Goal: Information Seeking & Learning: Check status

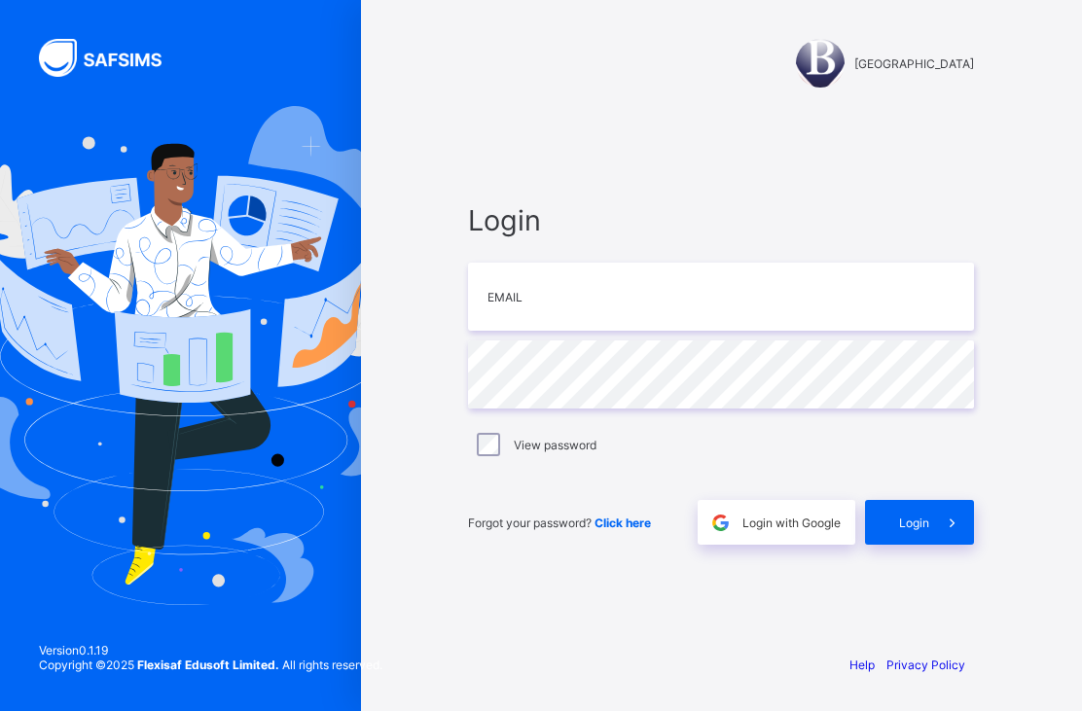
click at [900, 56] on span "[GEOGRAPHIC_DATA]" at bounding box center [914, 63] width 120 height 15
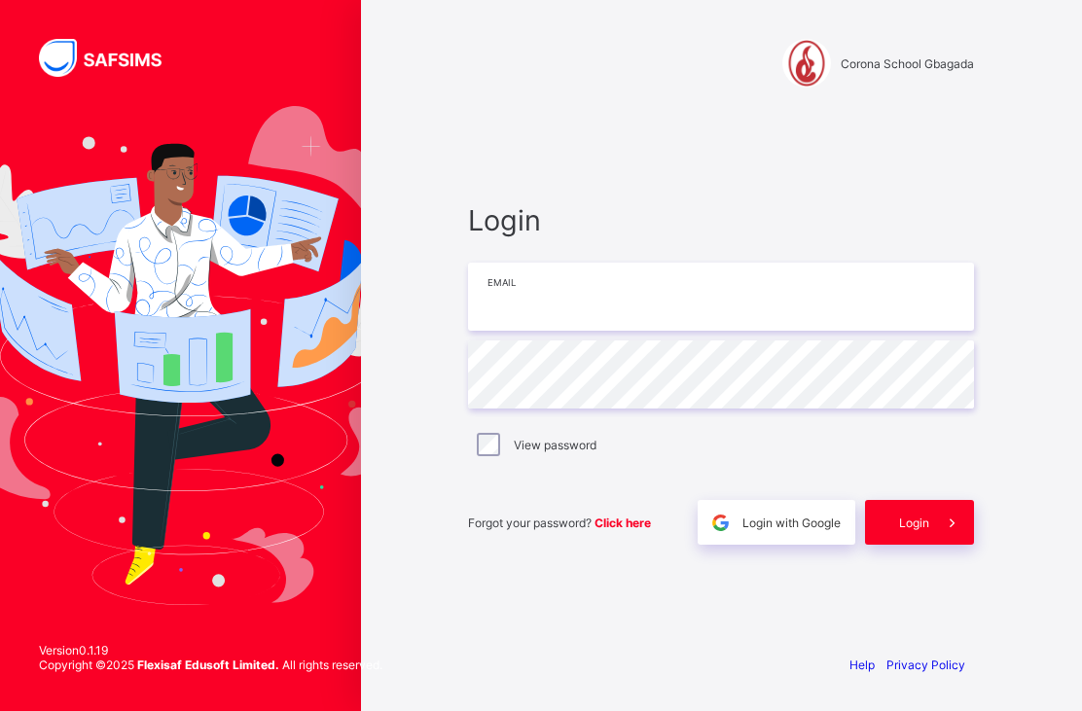
click at [819, 331] on input "email" at bounding box center [721, 297] width 506 height 68
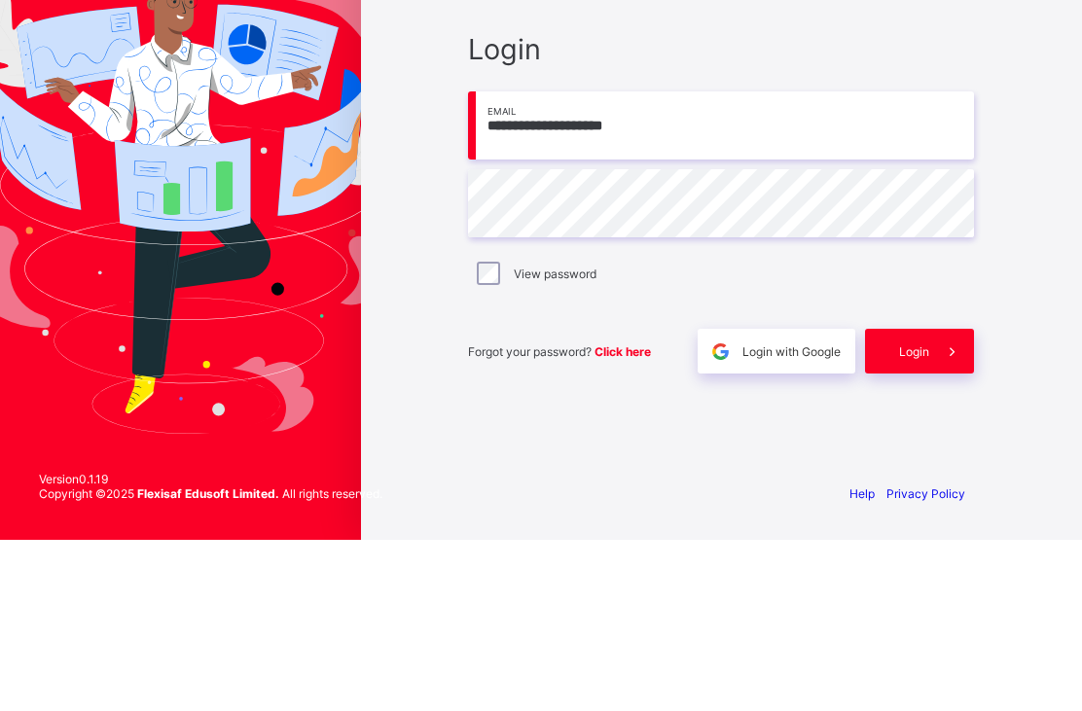
type input "**********"
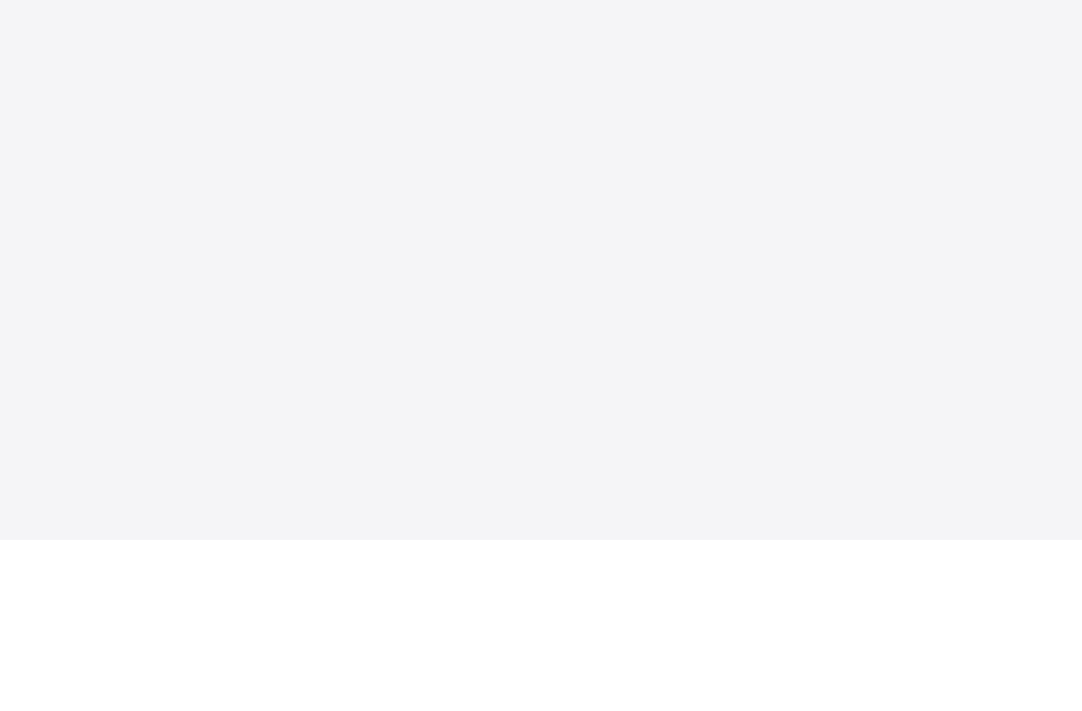
scroll to position [64, 0]
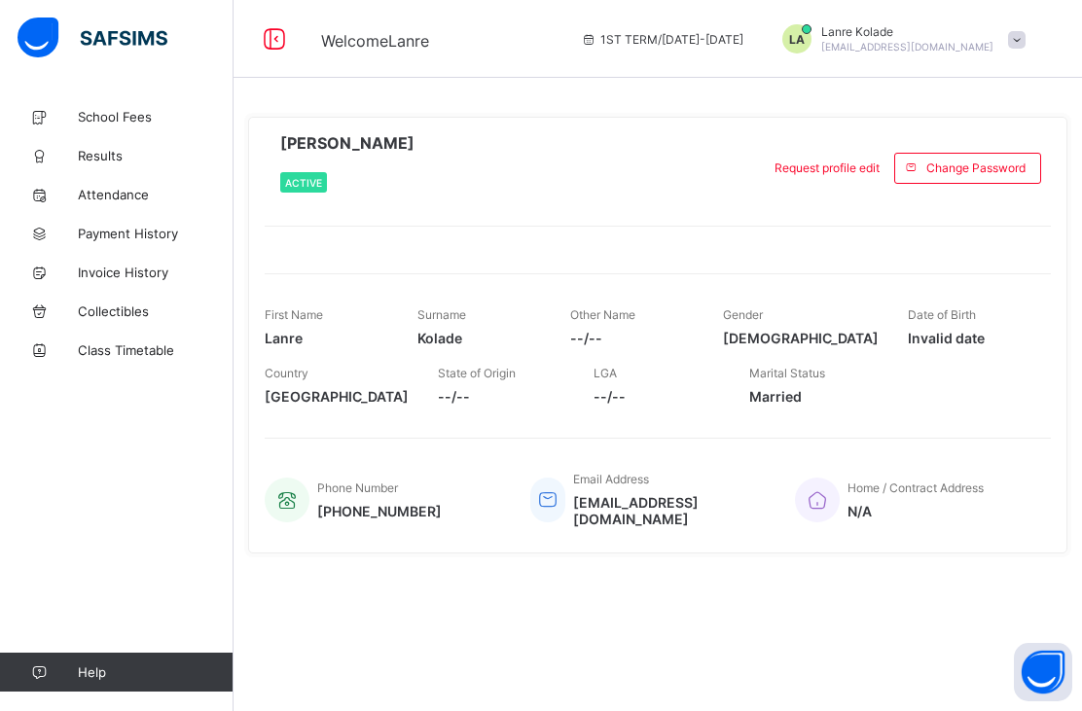
click at [105, 109] on span "School Fees" at bounding box center [156, 117] width 156 height 16
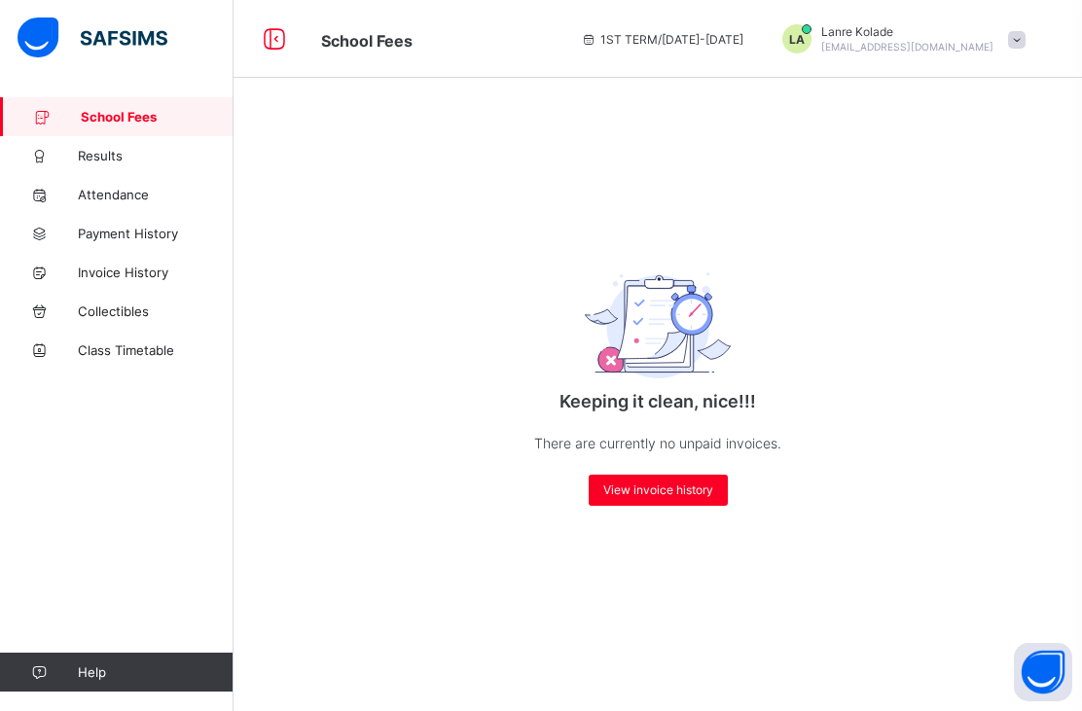
click at [657, 483] on span "View invoice history" at bounding box center [658, 490] width 110 height 15
click at [669, 483] on span "View invoice history" at bounding box center [658, 490] width 110 height 15
click at [683, 483] on span "View invoice history" at bounding box center [658, 490] width 110 height 15
click at [682, 483] on span "View invoice history" at bounding box center [658, 490] width 110 height 15
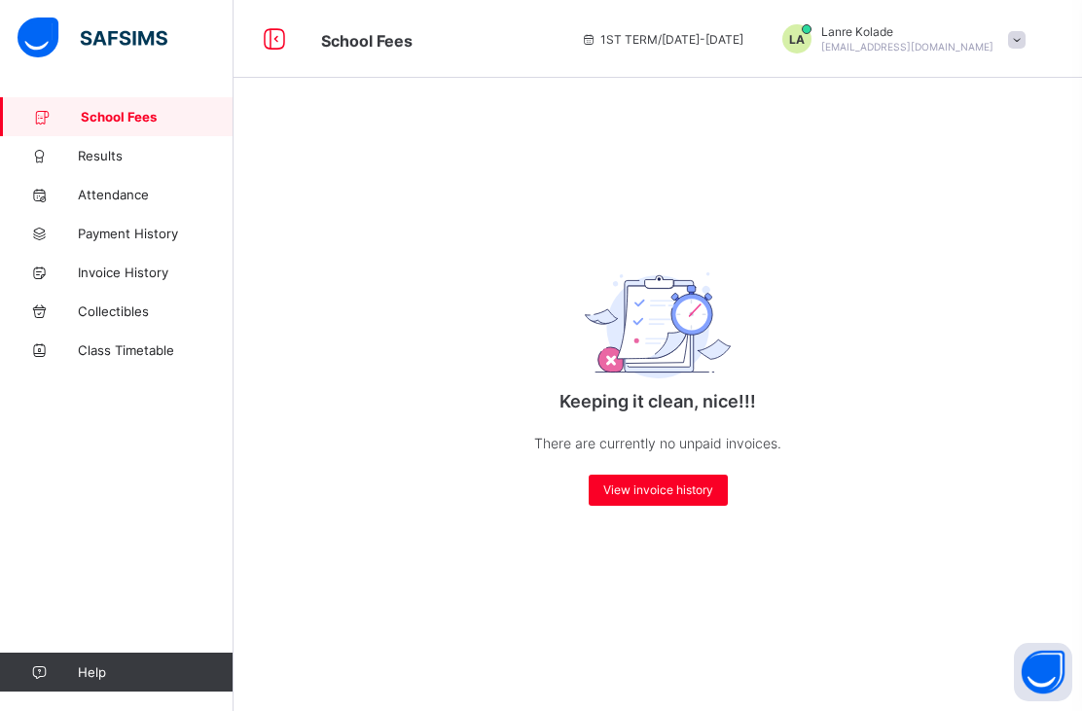
click at [680, 475] on div "View invoice history" at bounding box center [658, 490] width 139 height 31
click at [686, 459] on div "Keeping it clean, nice!!! There are currently no unpaid invoices. View invoice …" at bounding box center [657, 372] width 389 height 307
click at [121, 162] on span "Results" at bounding box center [156, 156] width 156 height 16
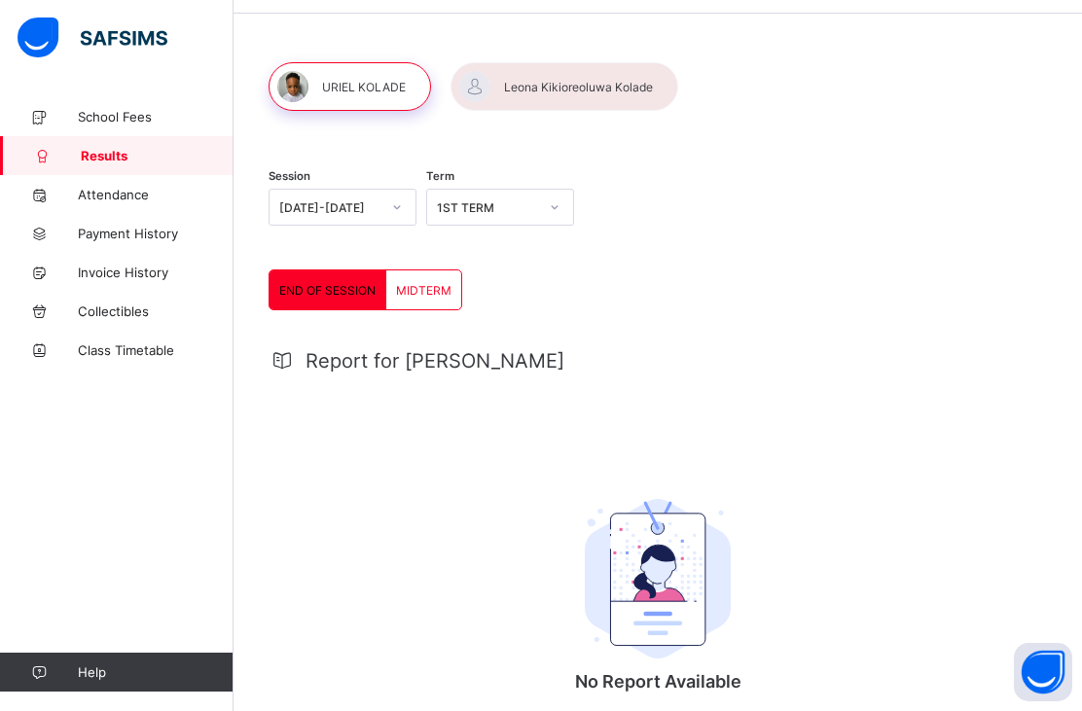
click at [115, 187] on span "Attendance" at bounding box center [156, 195] width 156 height 16
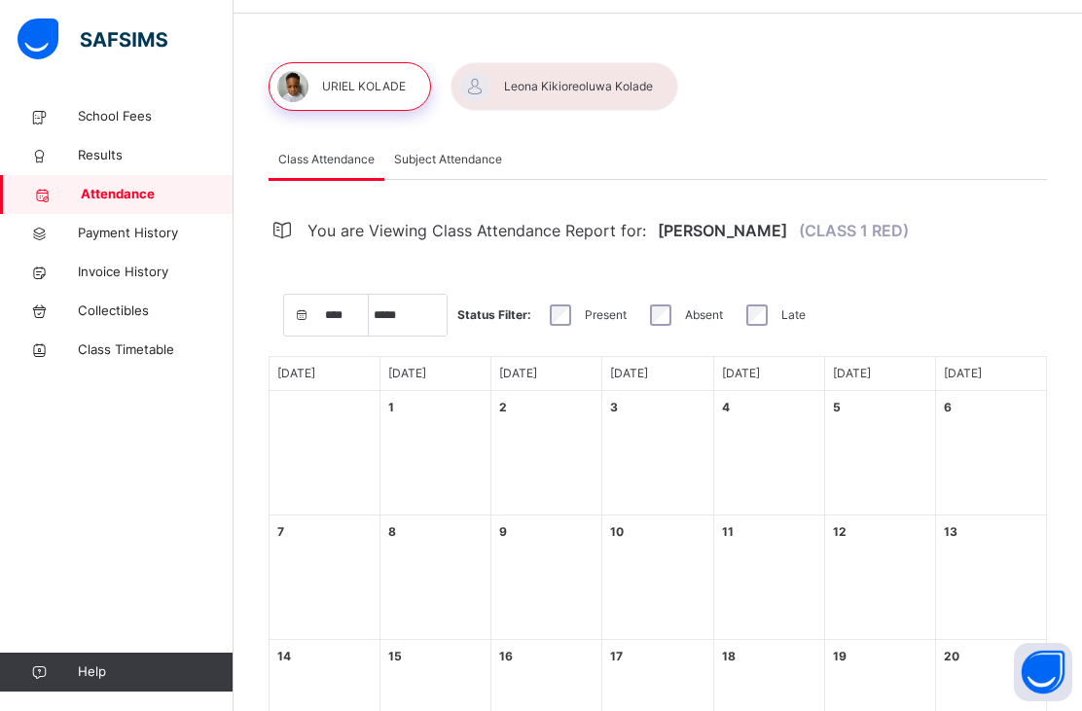
select select "****"
select select "*"
click at [125, 249] on link "Payment History" at bounding box center [117, 233] width 234 height 39
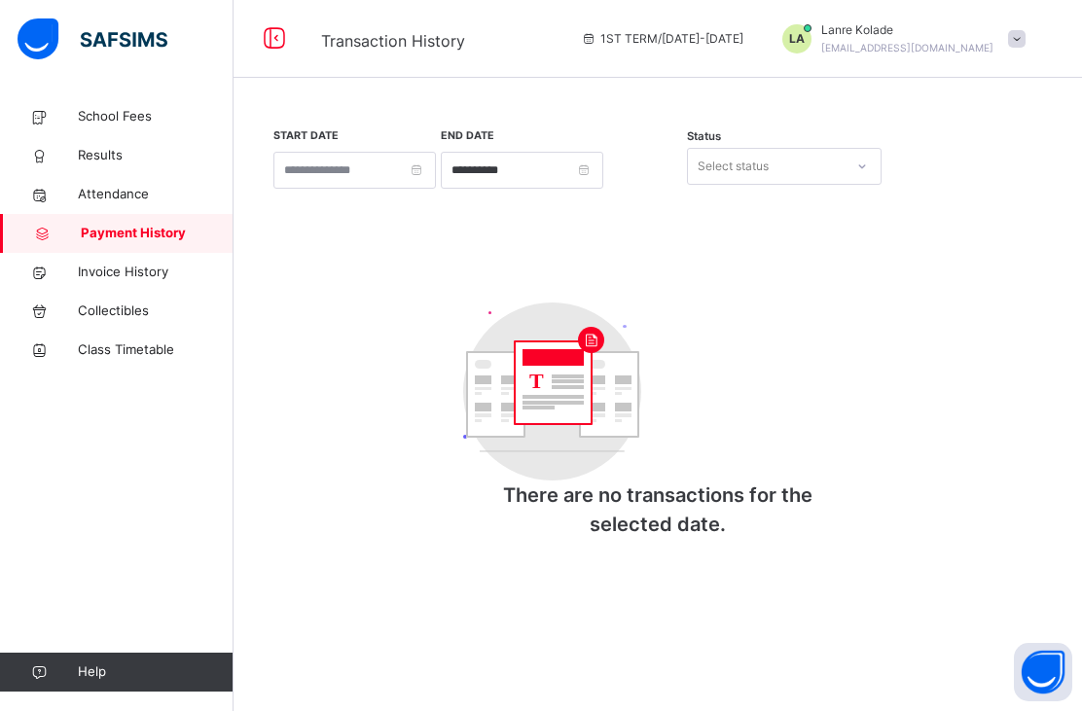
click at [126, 263] on span "Invoice History" at bounding box center [156, 272] width 156 height 19
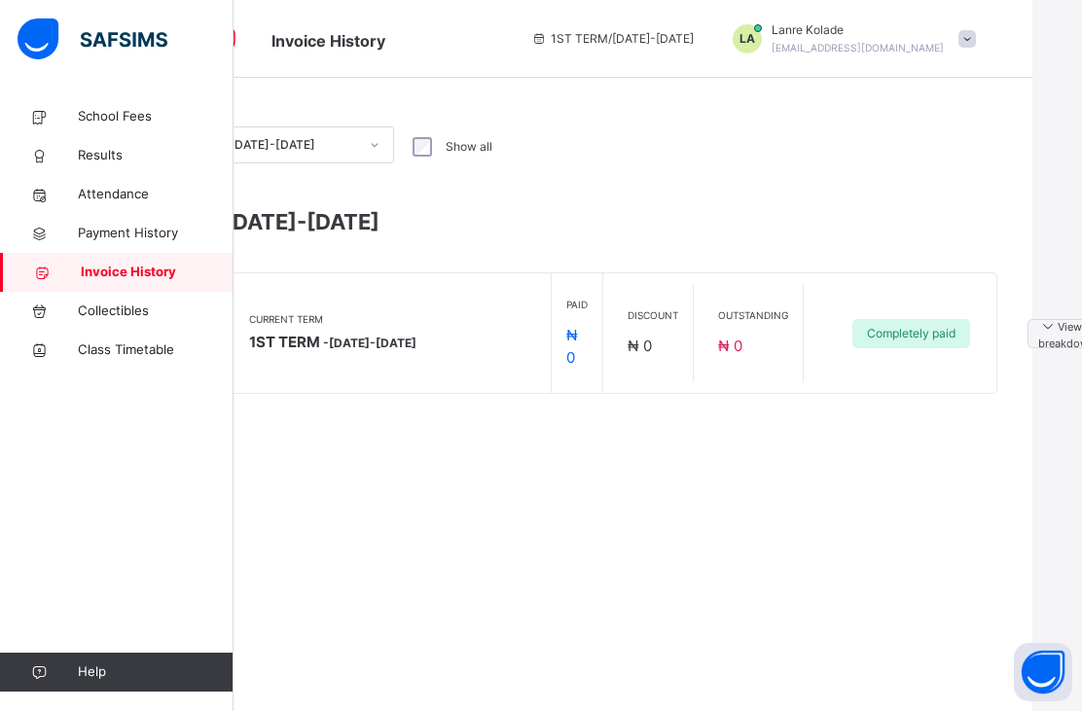
scroll to position [64, 0]
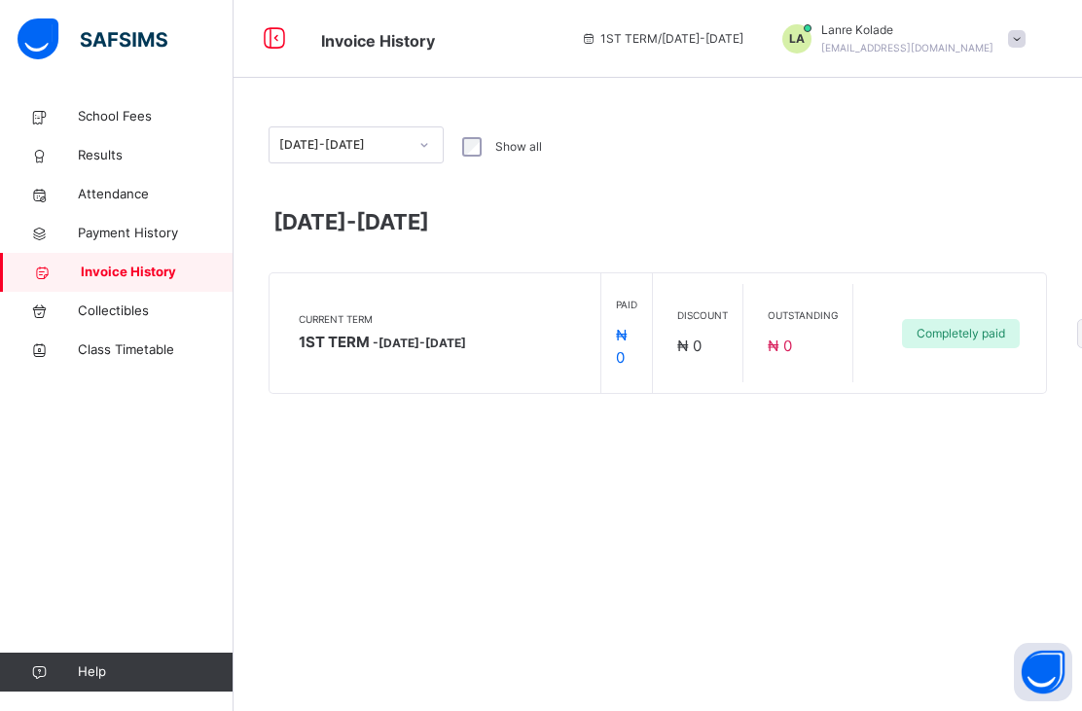
click at [107, 329] on link "Collectibles" at bounding box center [117, 311] width 234 height 39
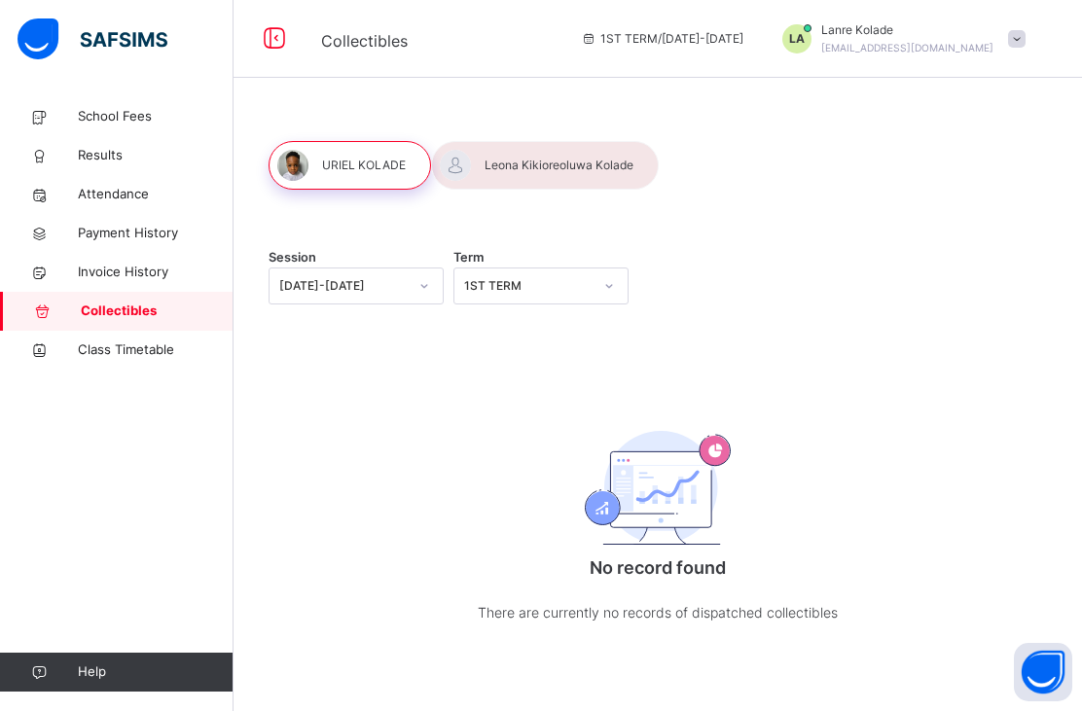
click at [137, 346] on span "Class Timetable" at bounding box center [156, 350] width 156 height 19
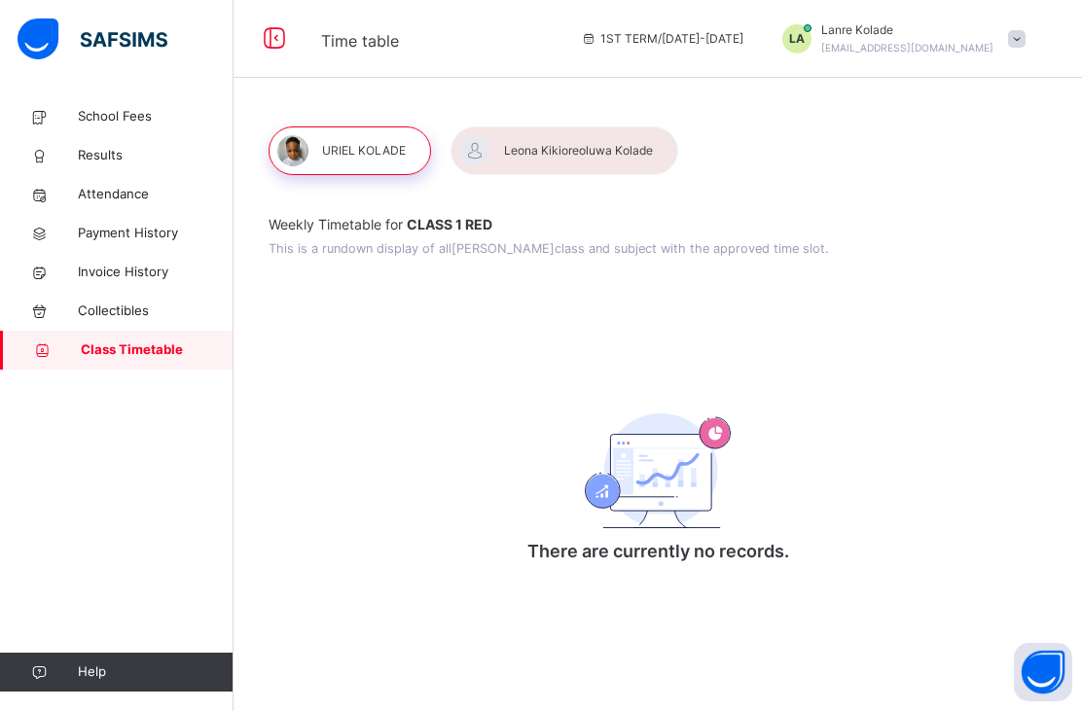
click at [564, 126] on div at bounding box center [565, 150] width 228 height 49
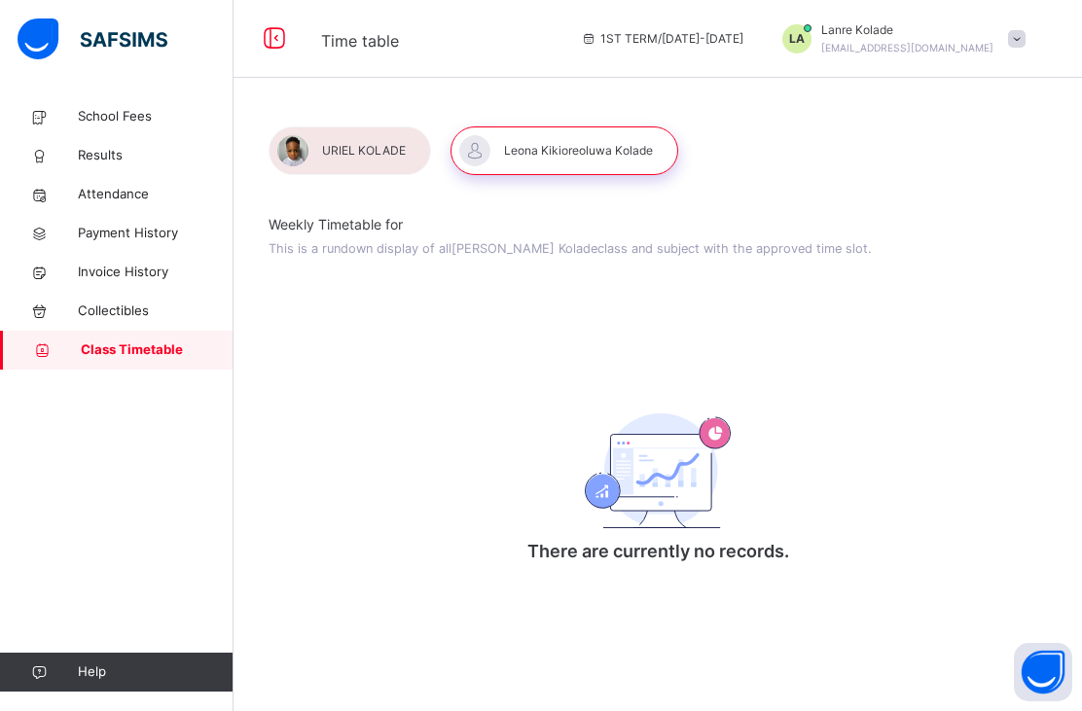
click at [366, 126] on div at bounding box center [350, 150] width 162 height 49
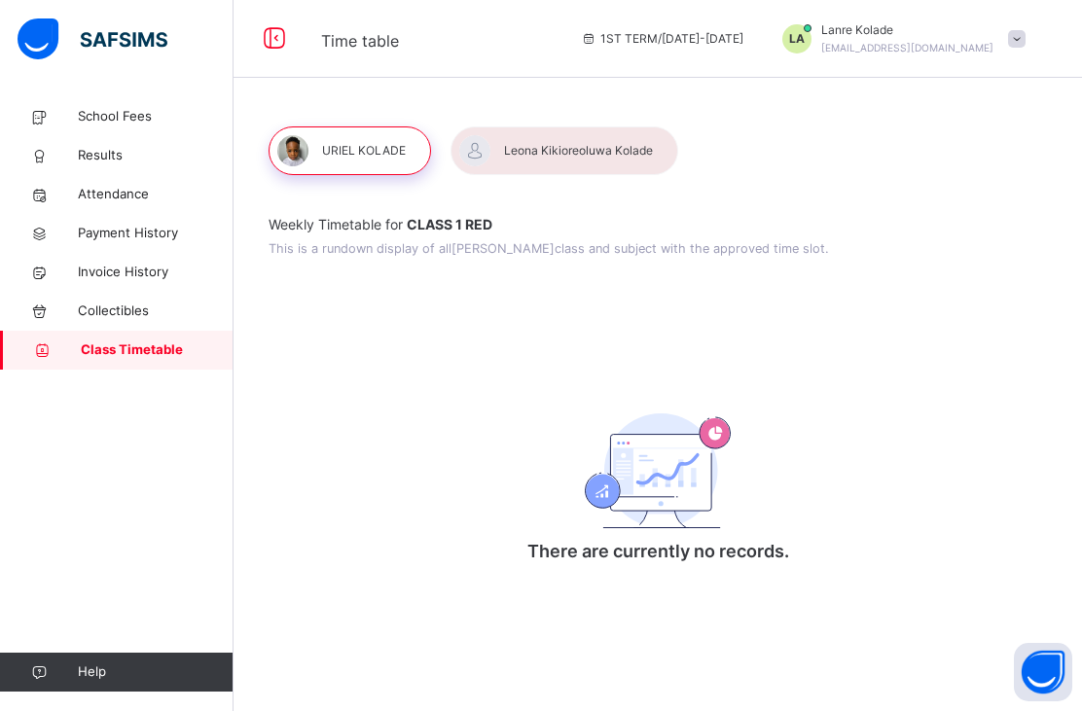
click at [126, 319] on span "Collectibles" at bounding box center [156, 311] width 156 height 19
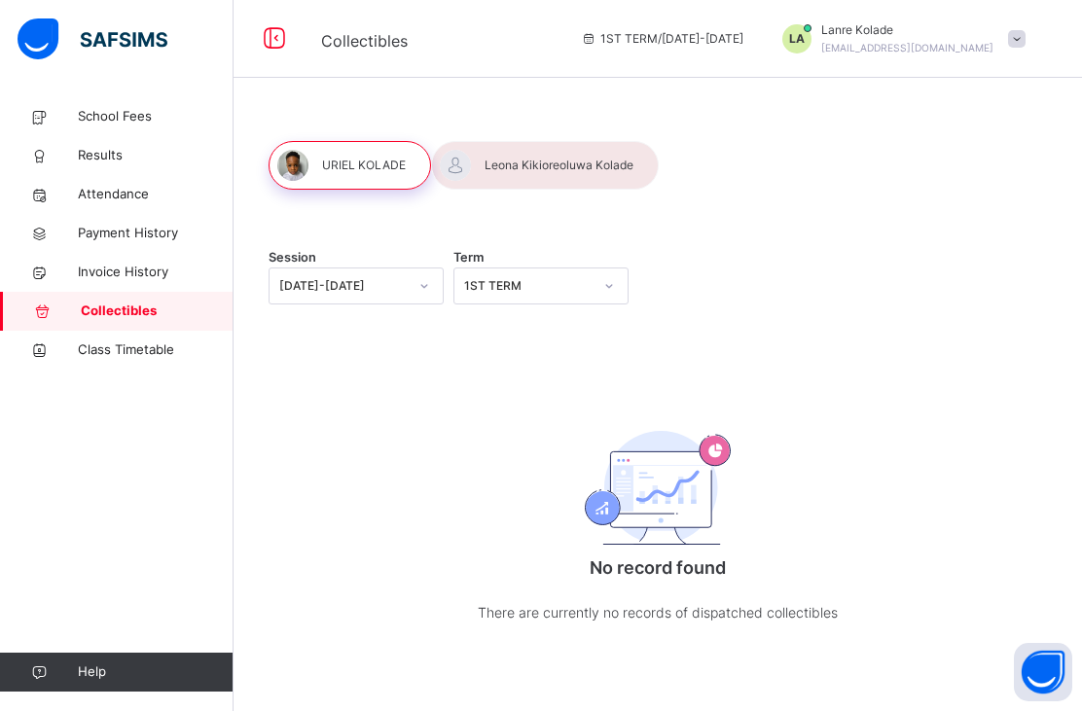
click at [755, 268] on div "Session 2025-2026 Term 1ST TERM" at bounding box center [658, 286] width 778 height 37
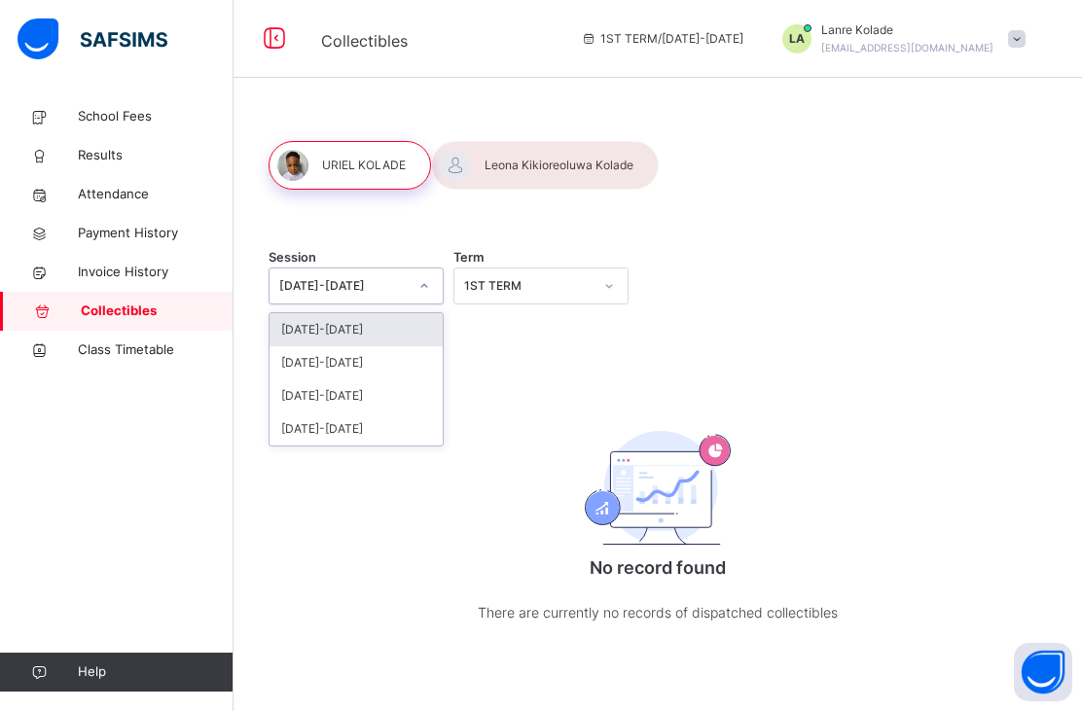
click at [364, 346] on div "2024-2025" at bounding box center [356, 362] width 173 height 33
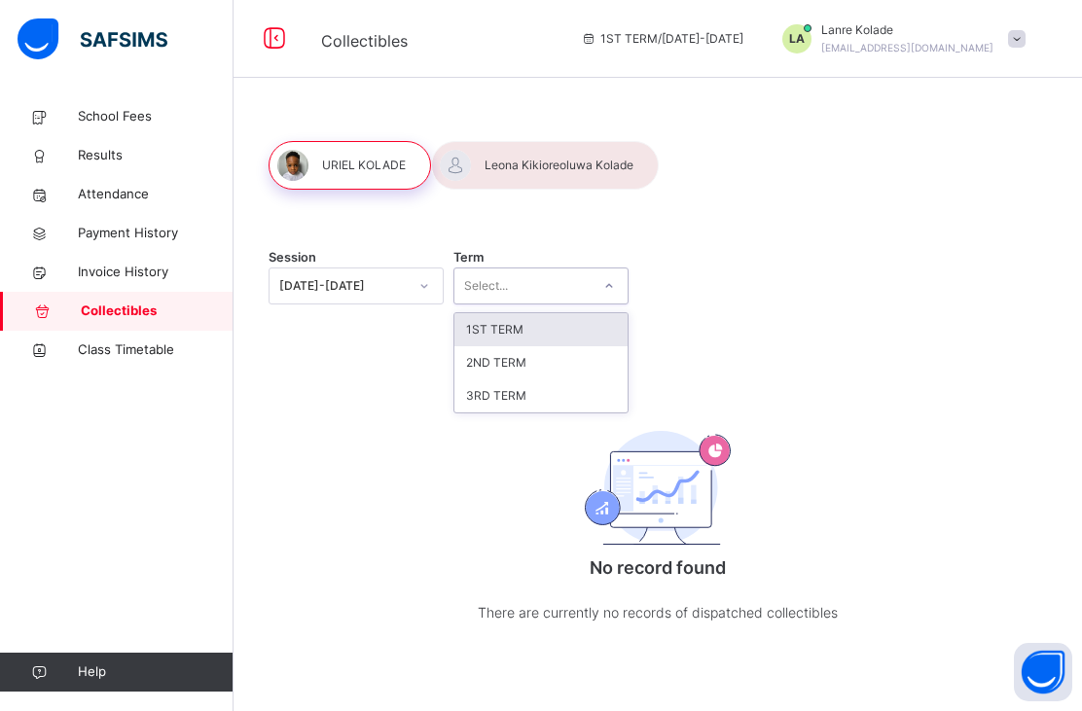
click at [528, 346] on div "2ND TERM" at bounding box center [540, 362] width 173 height 33
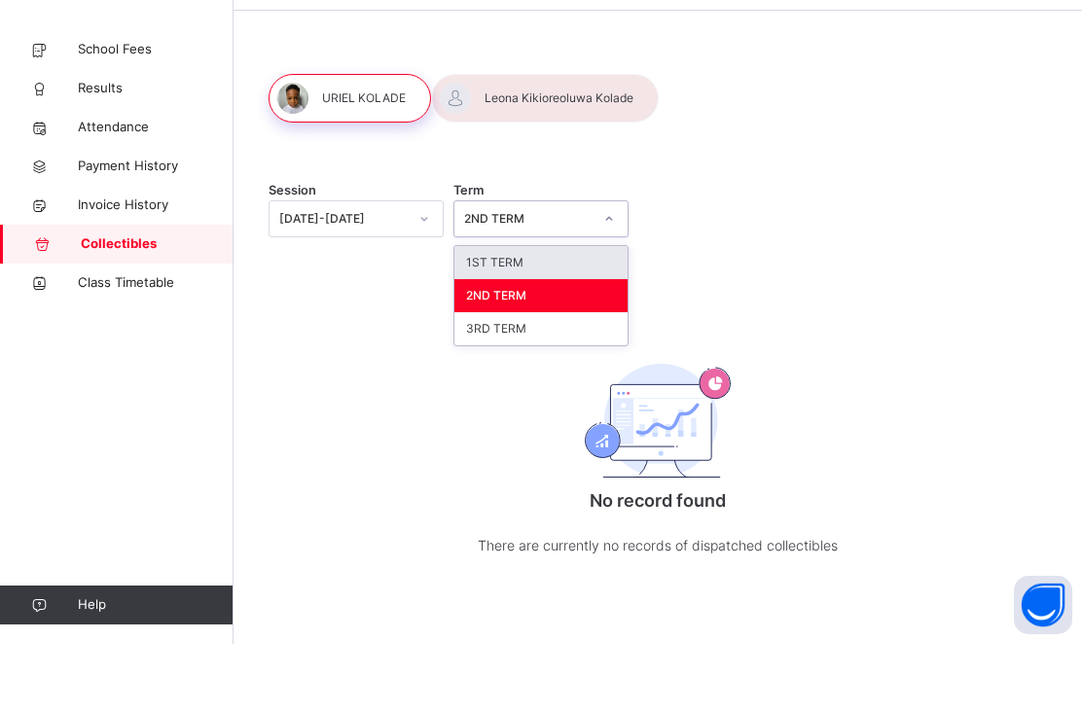
click at [555, 379] on div "3RD TERM" at bounding box center [540, 395] width 173 height 33
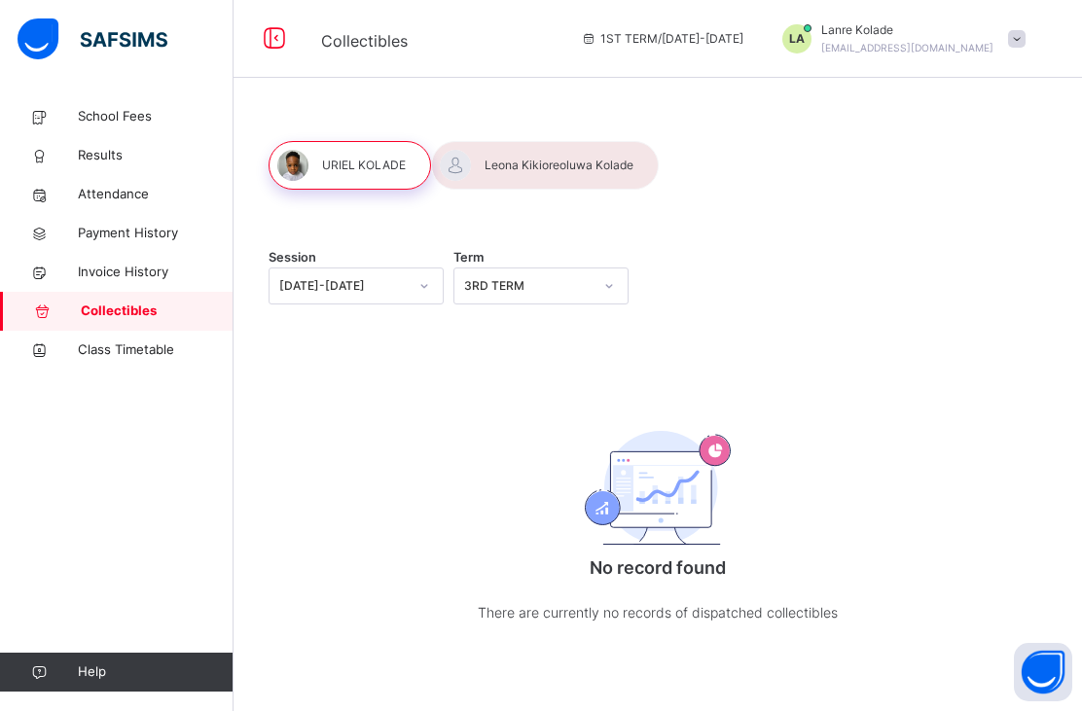
click at [176, 352] on span "Class Timetable" at bounding box center [156, 350] width 156 height 19
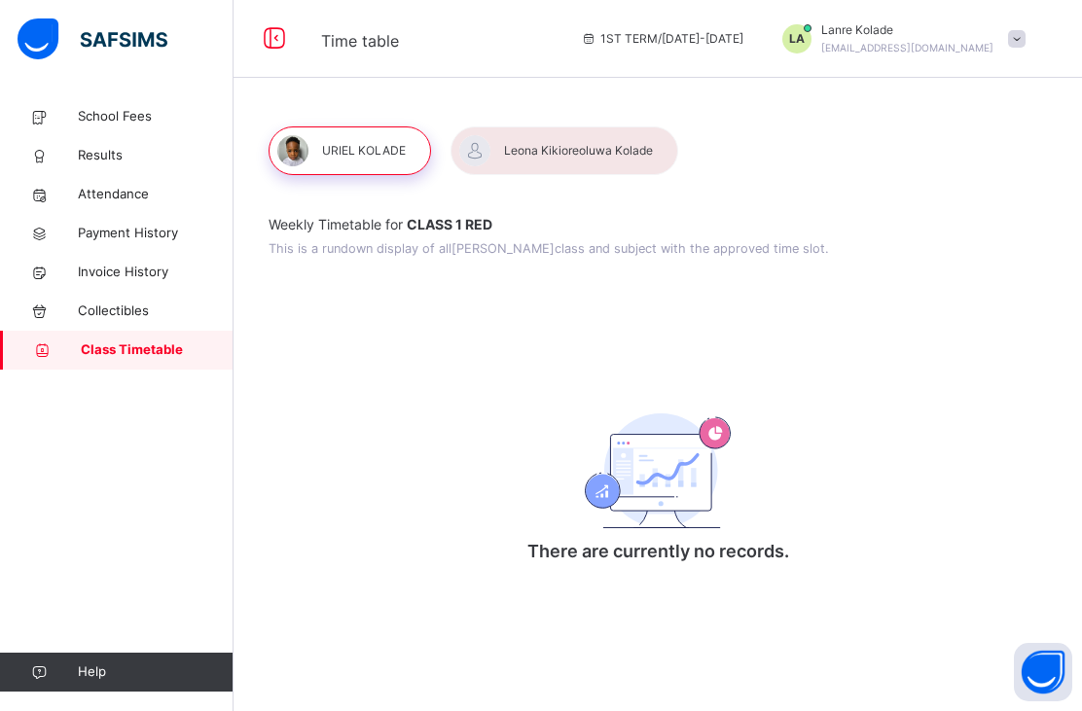
click at [139, 274] on span "Invoice History" at bounding box center [156, 272] width 156 height 19
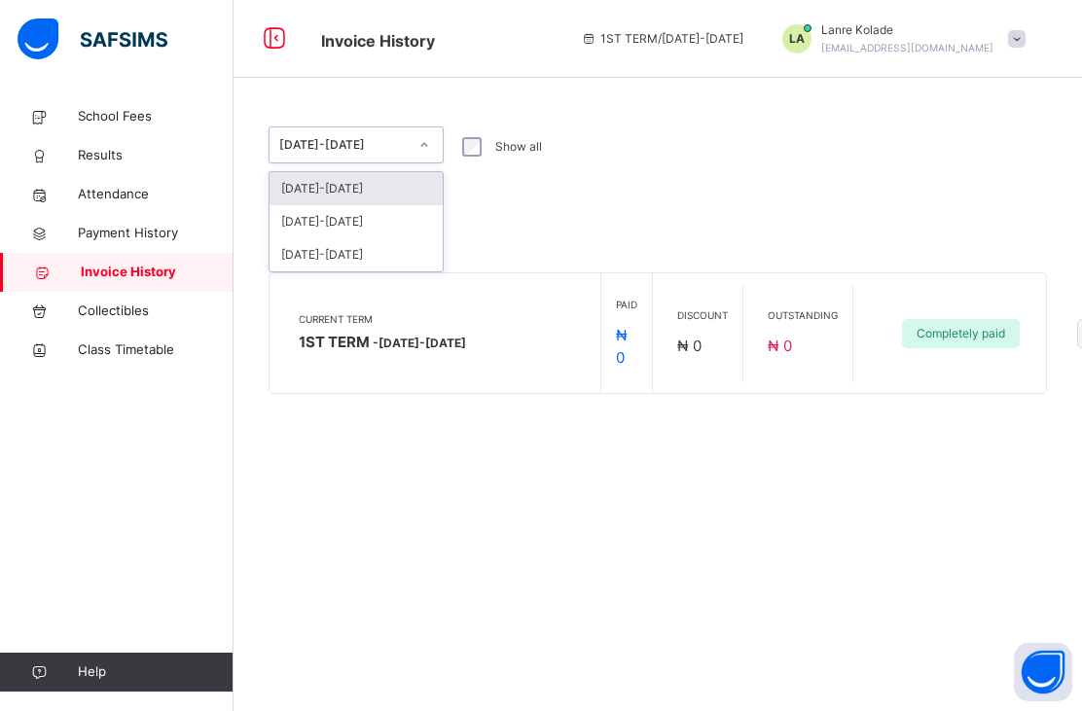
click at [373, 205] on div "2024-2025" at bounding box center [356, 221] width 173 height 33
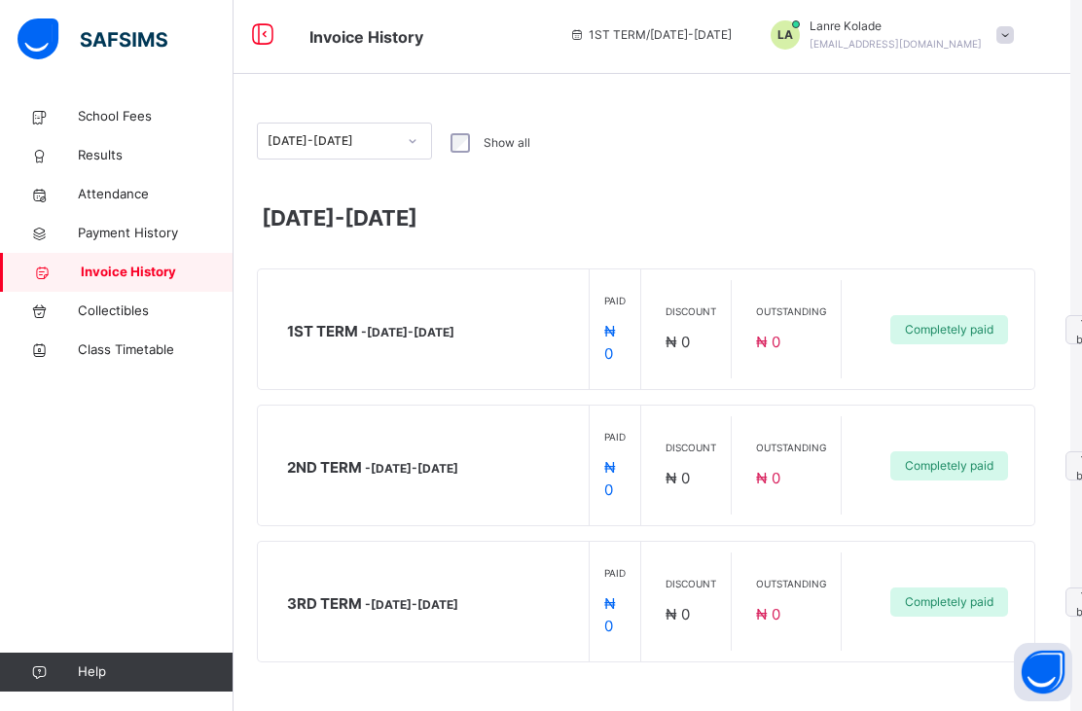
scroll to position [64, 74]
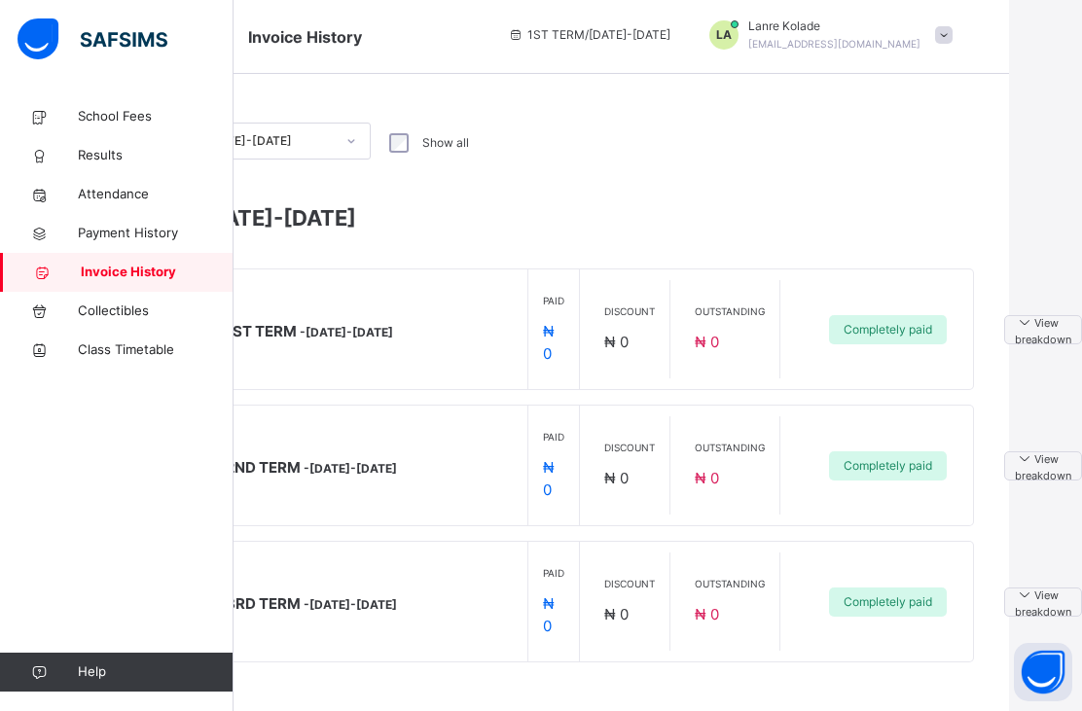
click at [1039, 584] on span "View breakdown" at bounding box center [1043, 602] width 56 height 37
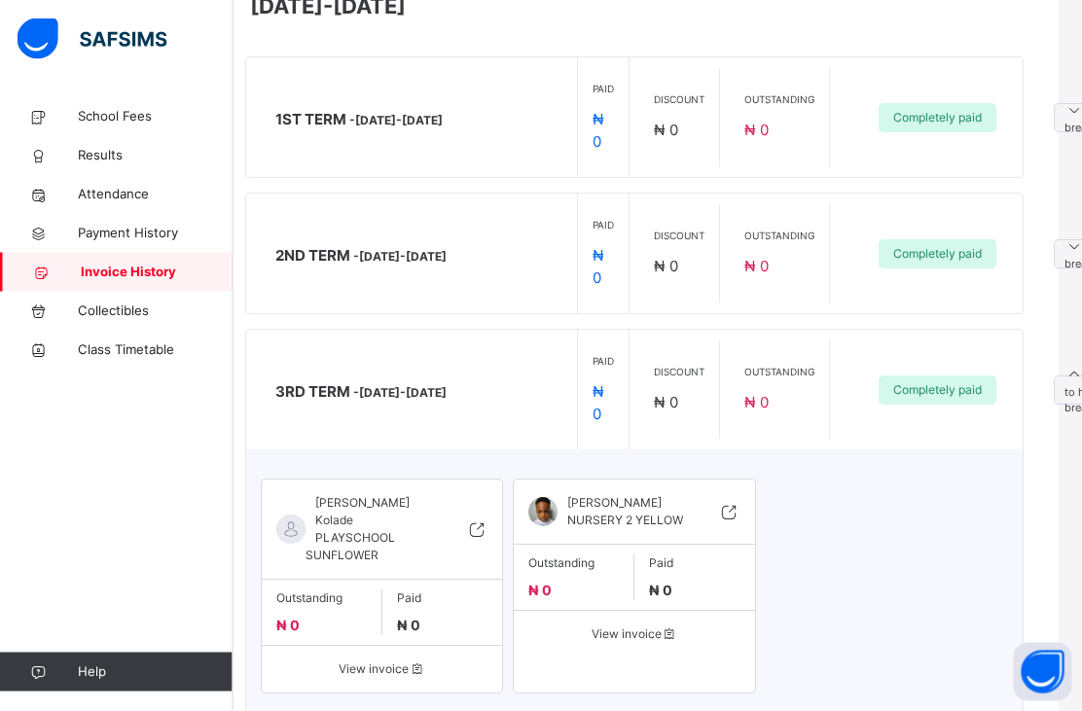
scroll to position [215, 0]
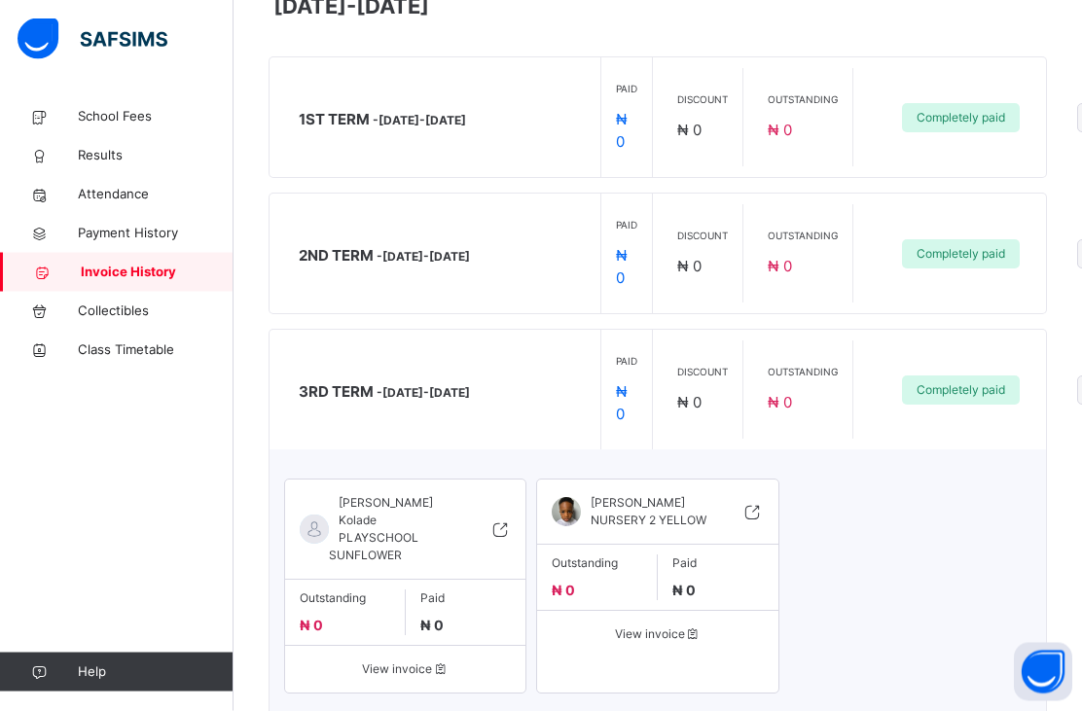
click at [158, 235] on span "Payment History" at bounding box center [156, 233] width 156 height 19
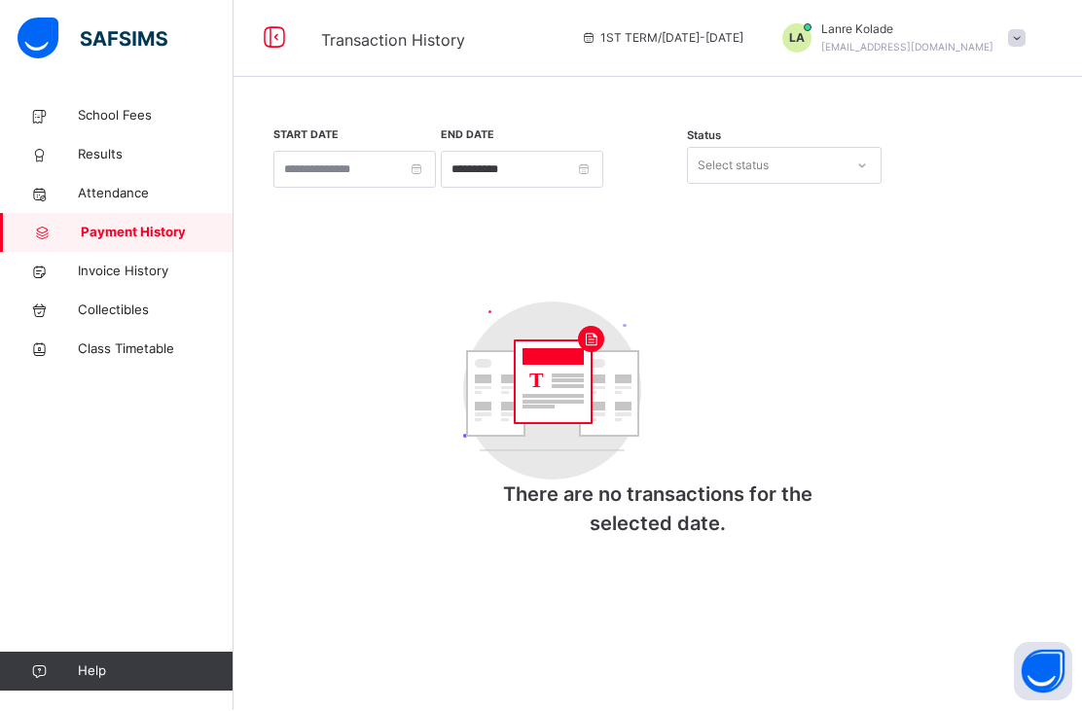
click at [981, 204] on div "**********" at bounding box center [658, 168] width 778 height 84
click at [117, 206] on link "Attendance" at bounding box center [117, 194] width 234 height 39
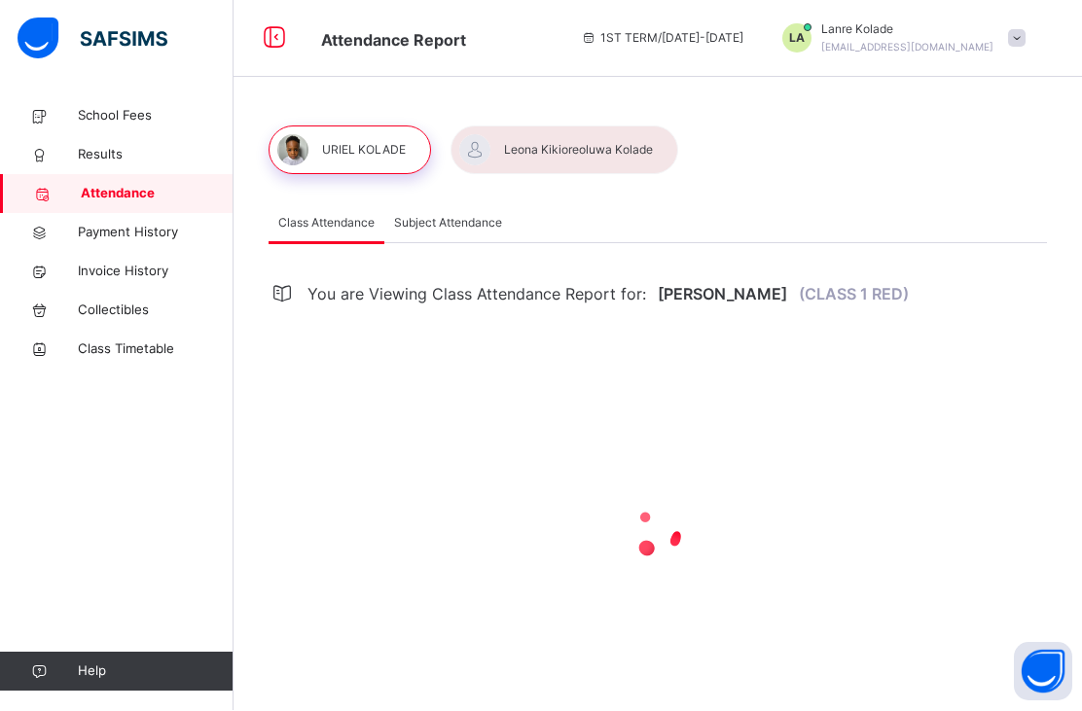
select select "****"
select select "*"
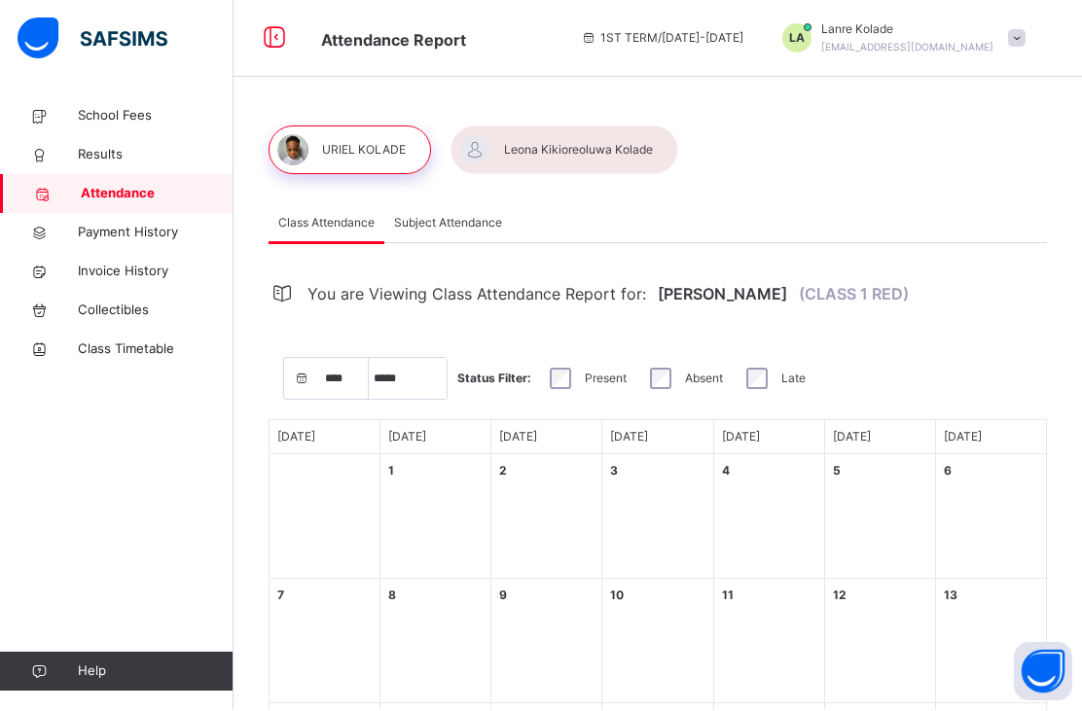
scroll to position [1, 0]
select select "****"
select select "*"
click at [480, 224] on span "Subject Attendance" at bounding box center [448, 223] width 108 height 18
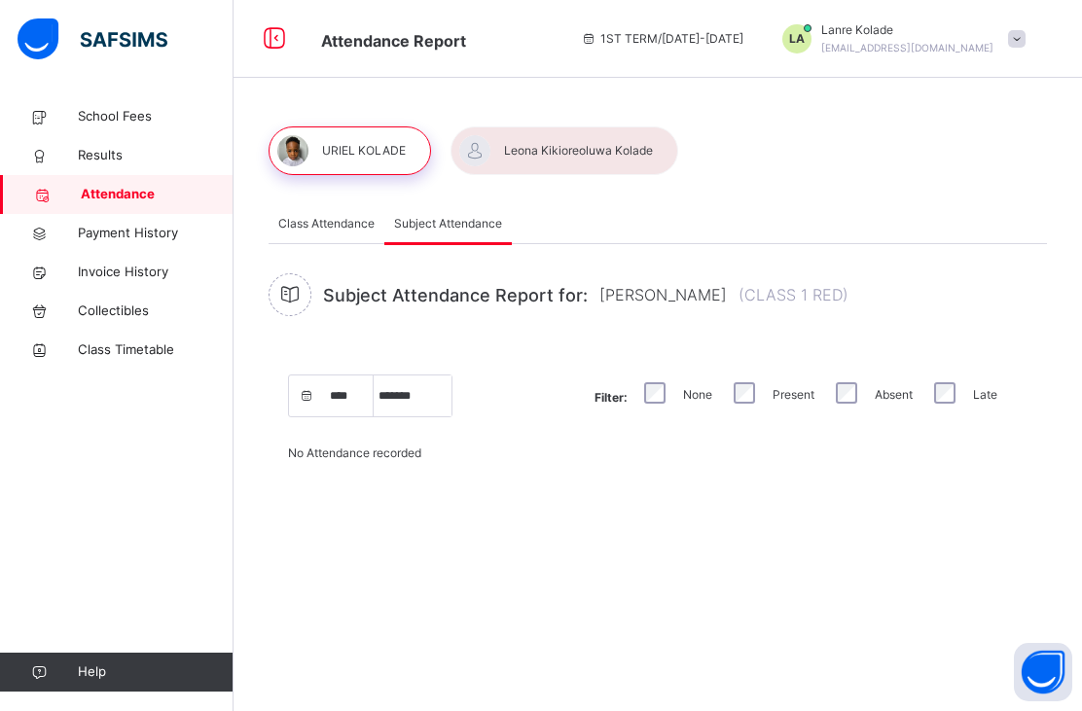
scroll to position [0, 0]
click at [410, 392] on select "***** ******* ******** ***** ***** *** **** **** ********* ******* ******** ***…" at bounding box center [413, 396] width 78 height 41
click at [111, 152] on span "Results" at bounding box center [156, 155] width 156 height 19
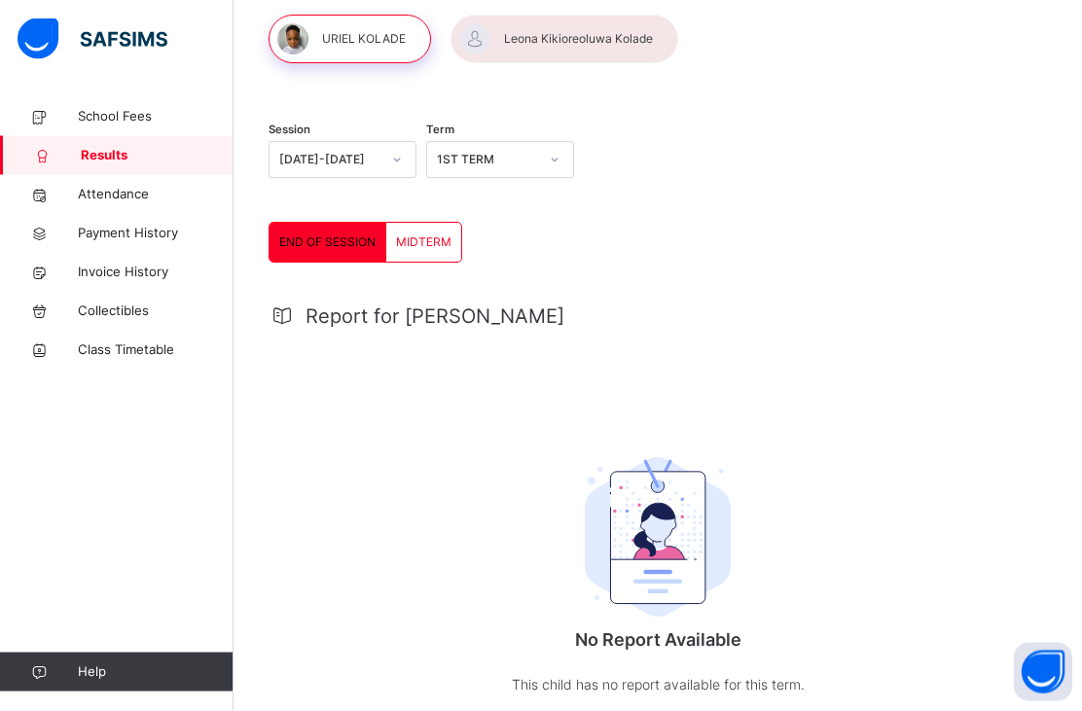
scroll to position [111, 0]
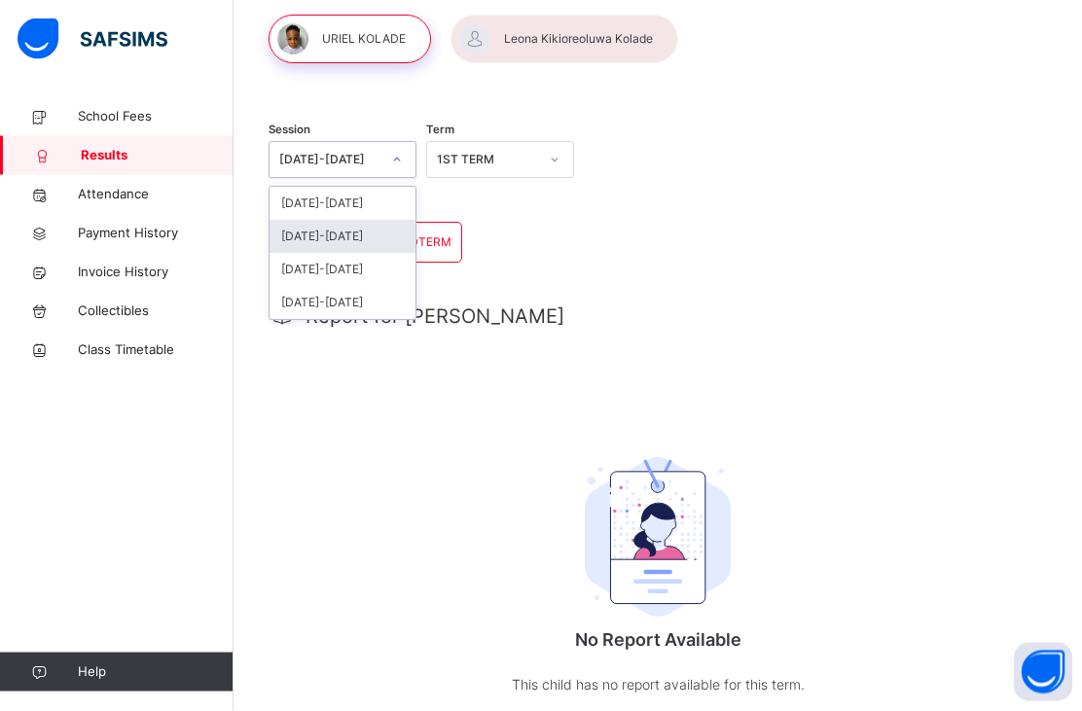
click at [365, 229] on div "2024-2025" at bounding box center [343, 237] width 146 height 33
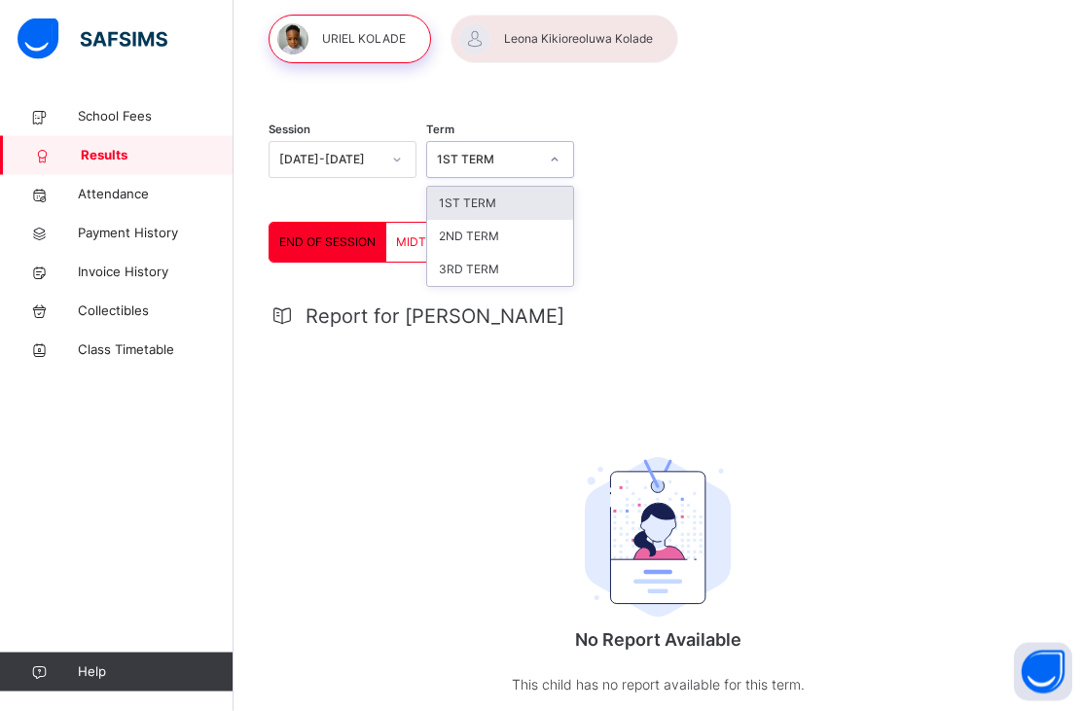
click at [499, 206] on div "1ST TERM" at bounding box center [500, 204] width 146 height 33
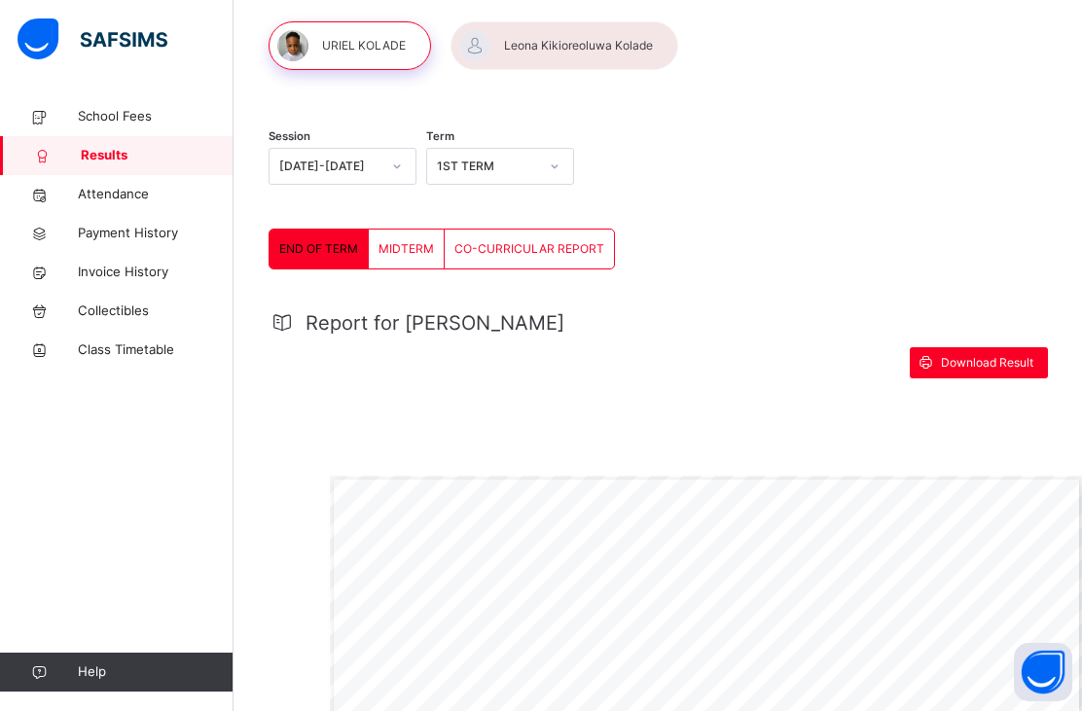
scroll to position [0, 0]
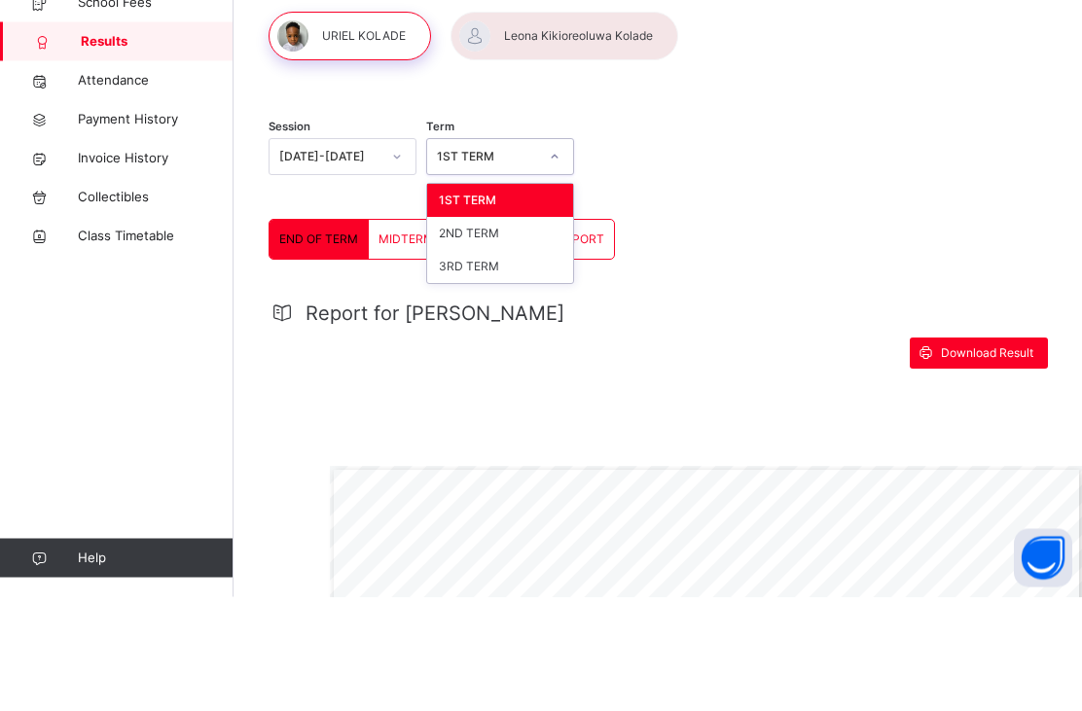
click at [514, 365] on div "3RD TERM" at bounding box center [500, 381] width 146 height 33
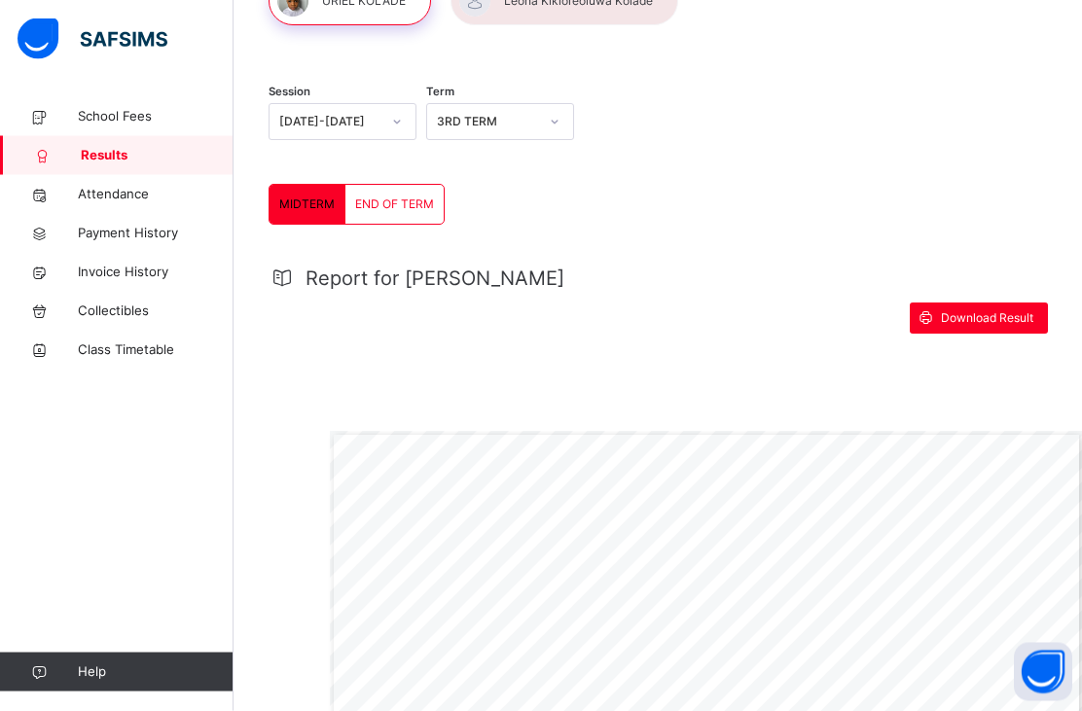
scroll to position [139, 0]
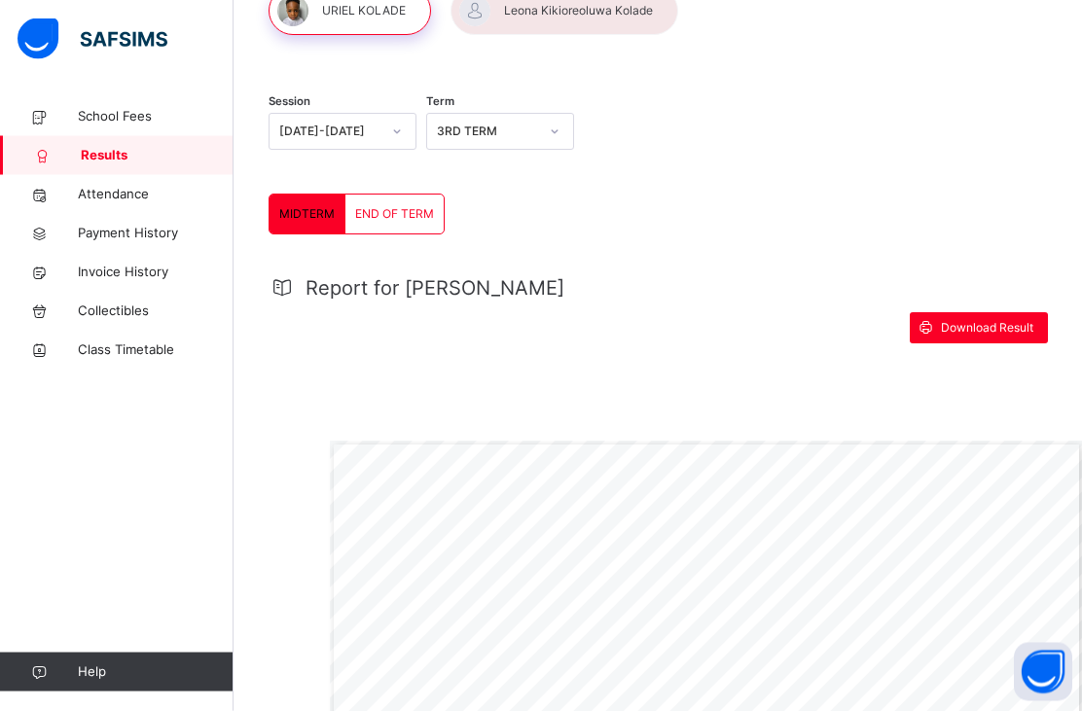
click at [383, 213] on span "END OF TERM" at bounding box center [394, 215] width 79 height 18
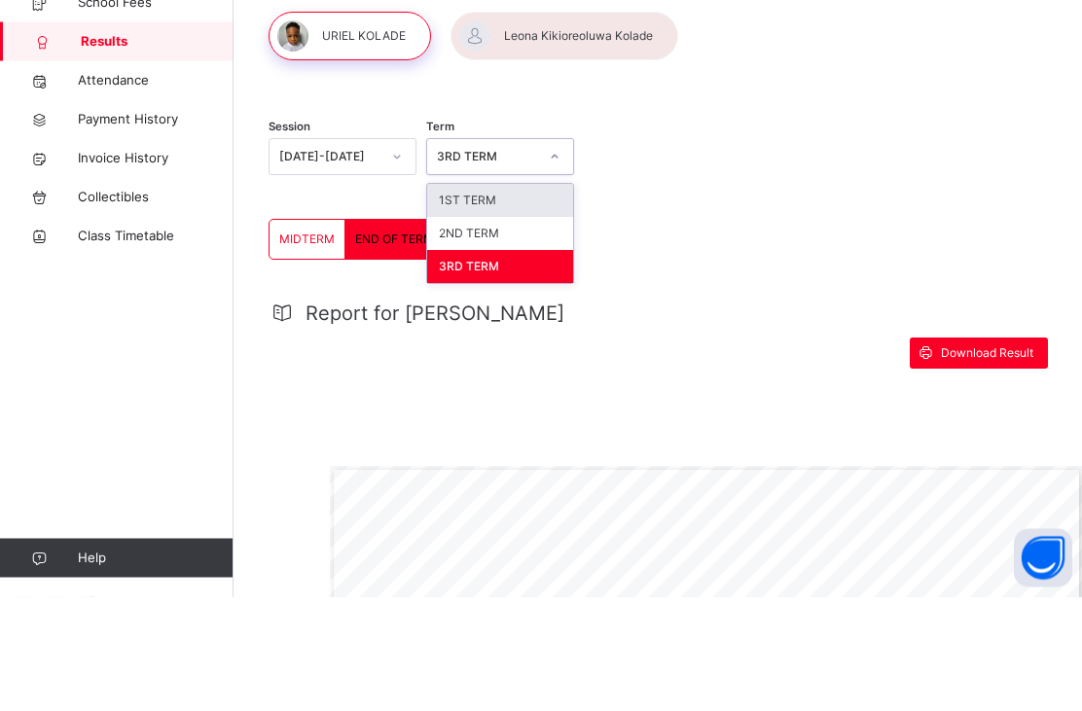
scroll to position [115, 0]
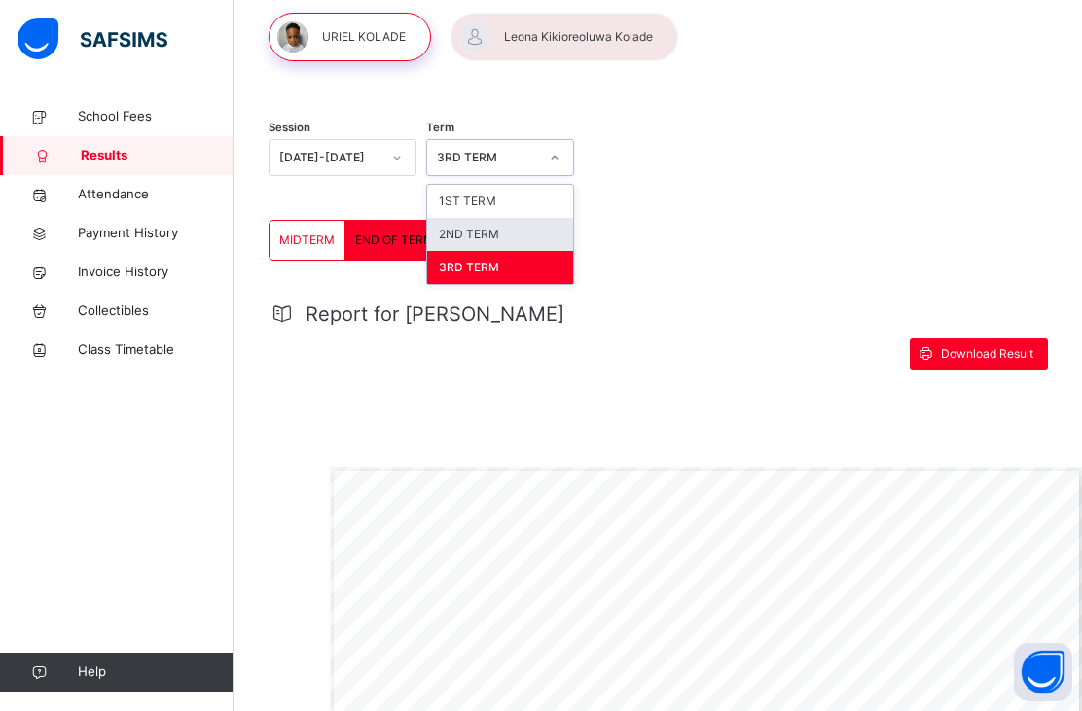
click at [497, 232] on div "2ND TERM" at bounding box center [500, 234] width 146 height 33
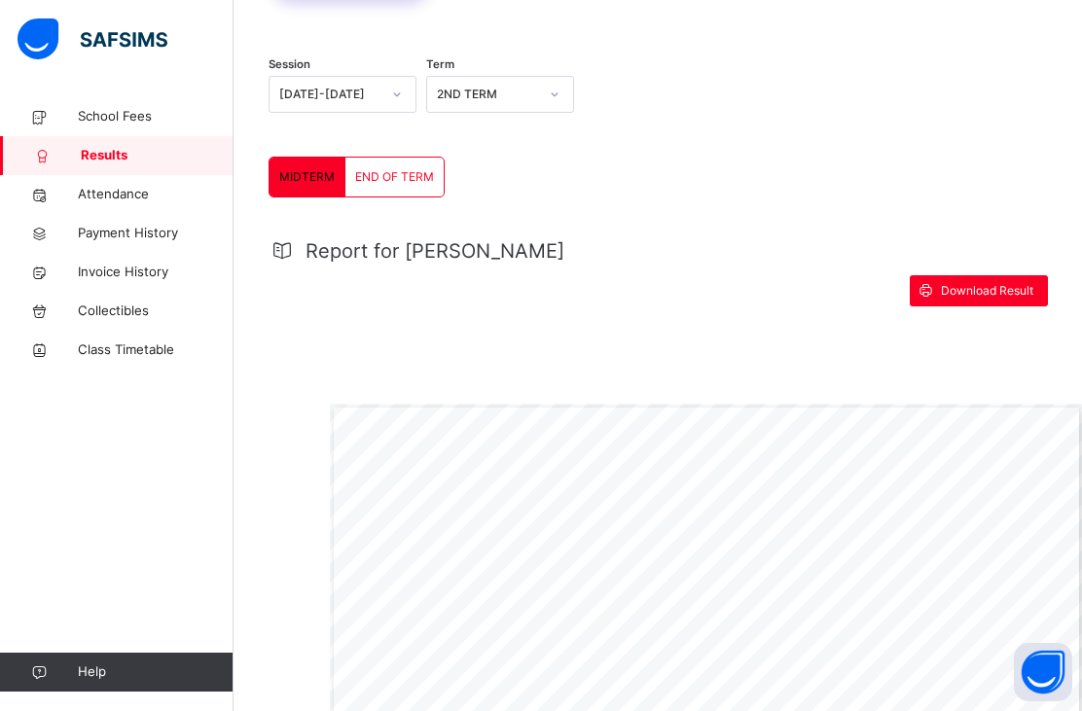
scroll to position [0, 0]
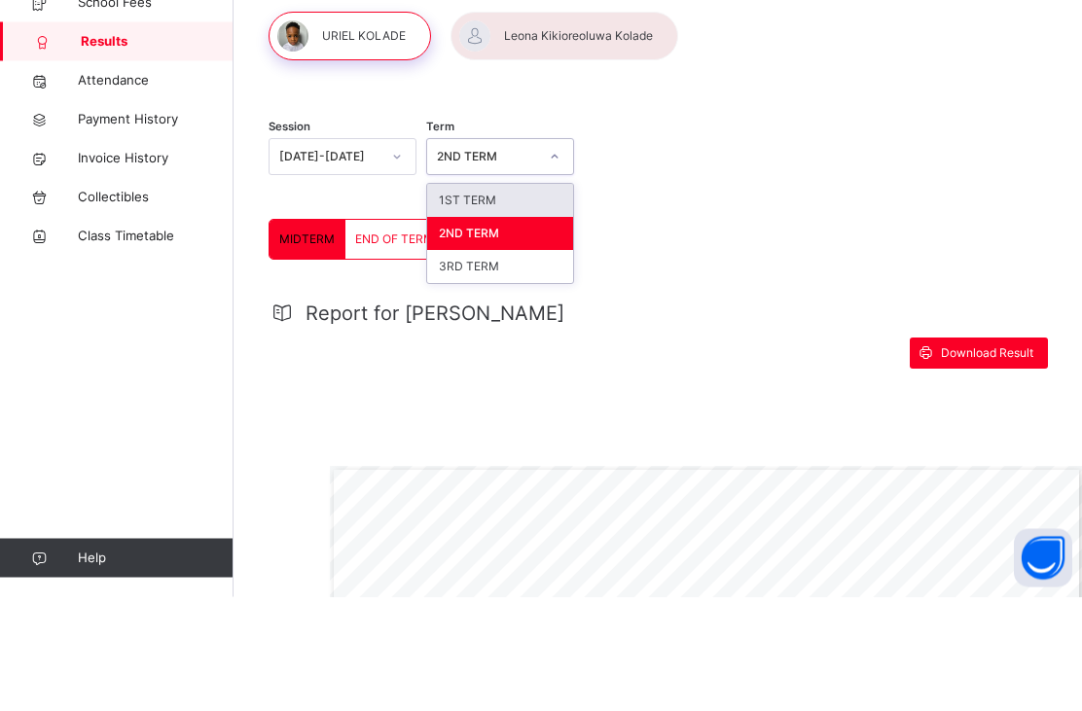
click at [521, 299] on div "1ST TERM" at bounding box center [500, 315] width 146 height 33
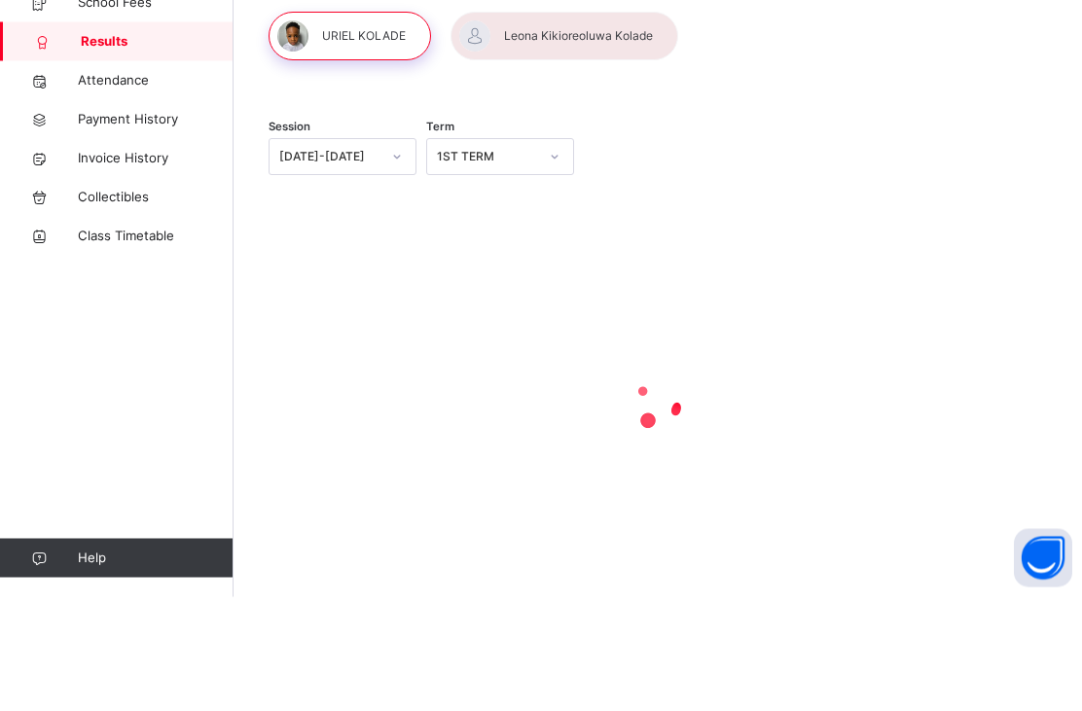
scroll to position [64, 0]
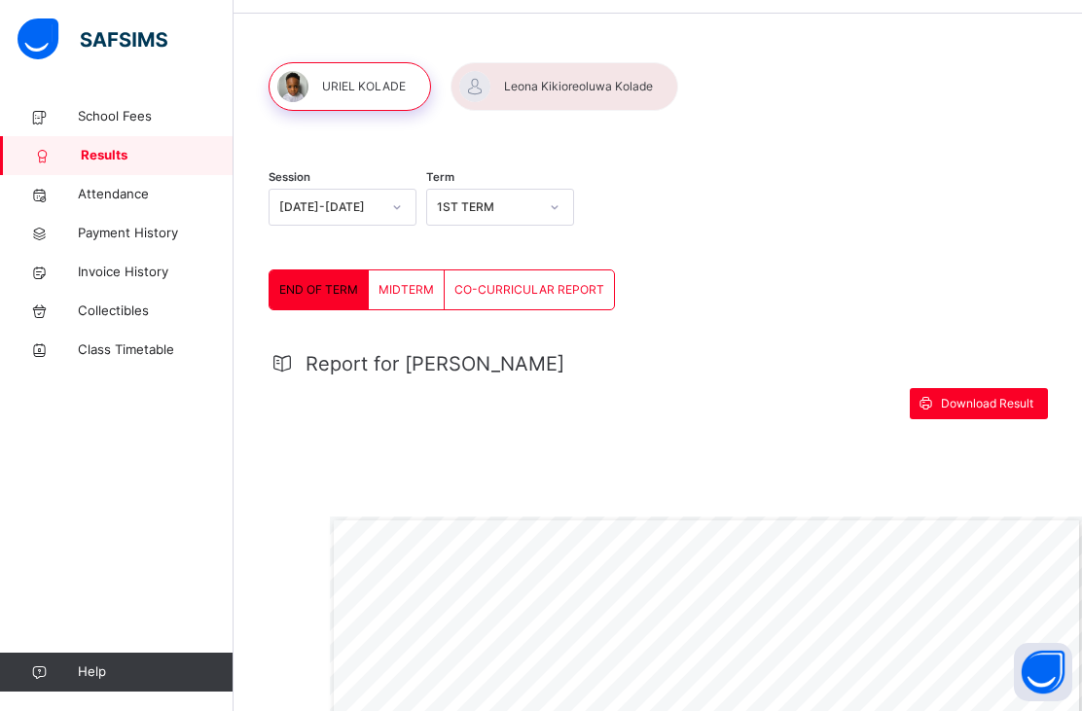
click at [577, 296] on span "CO-CURRICULAR REPORT" at bounding box center [529, 290] width 150 height 18
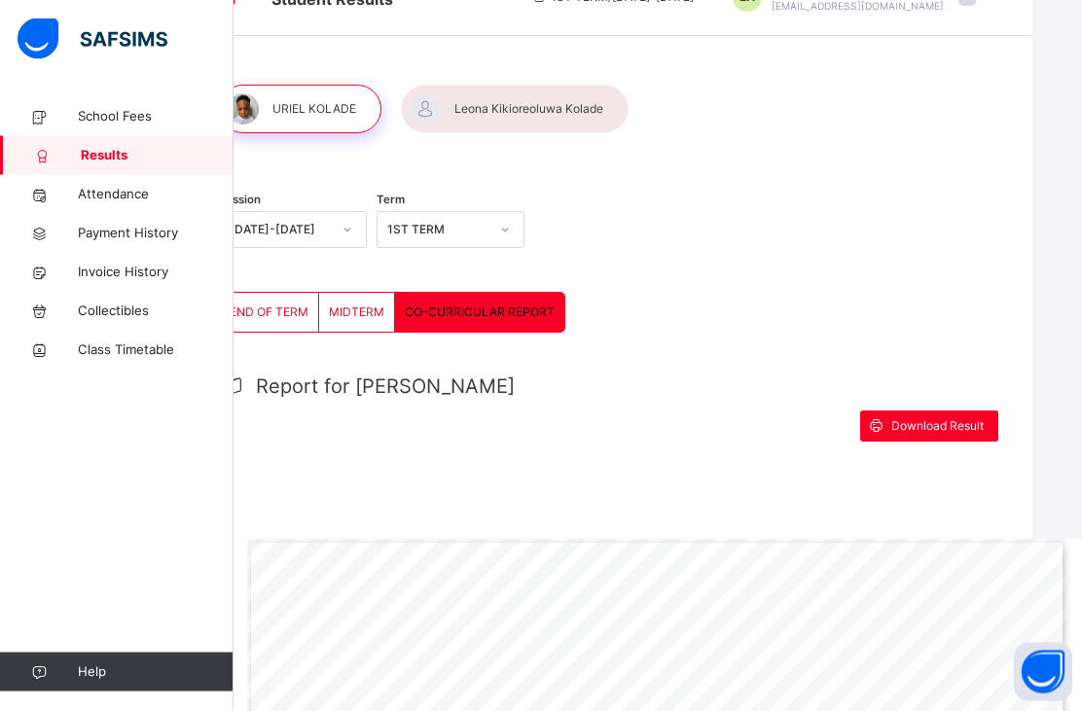
scroll to position [41, 0]
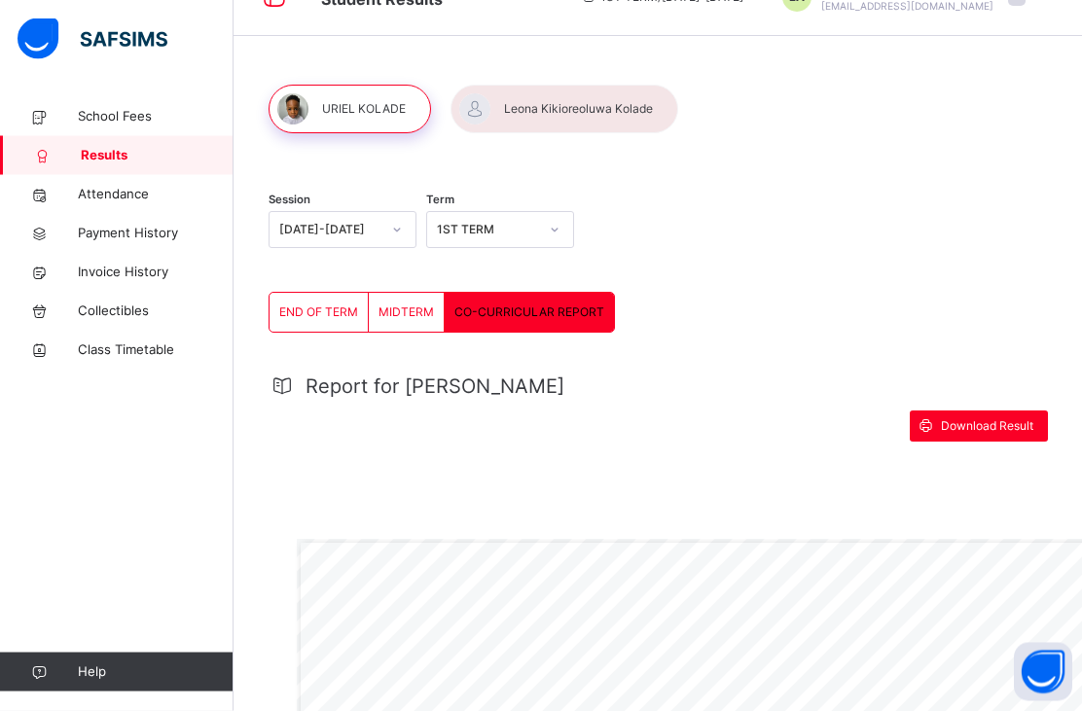
click at [119, 121] on span "School Fees" at bounding box center [156, 116] width 156 height 19
